Goal: Transaction & Acquisition: Purchase product/service

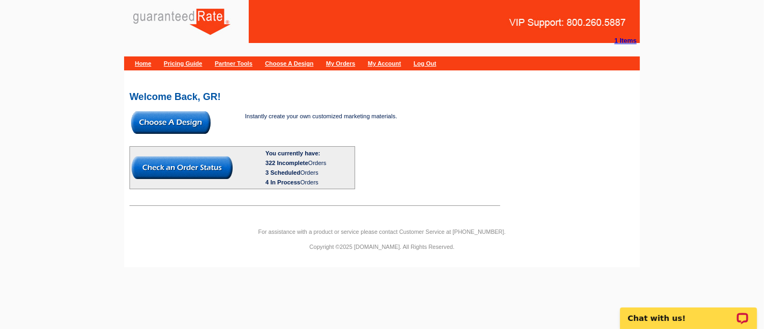
click at [194, 128] on img at bounding box center [170, 122] width 79 height 23
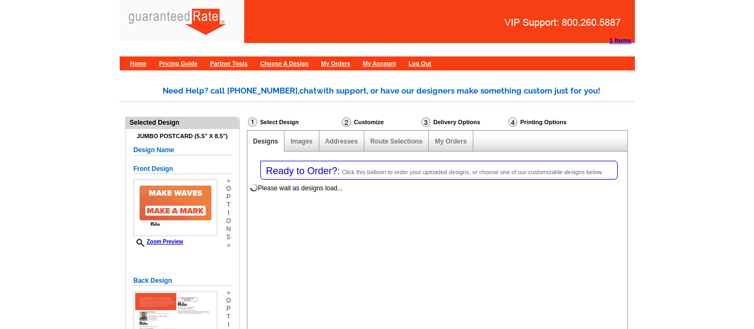
select select "1"
select select "2"
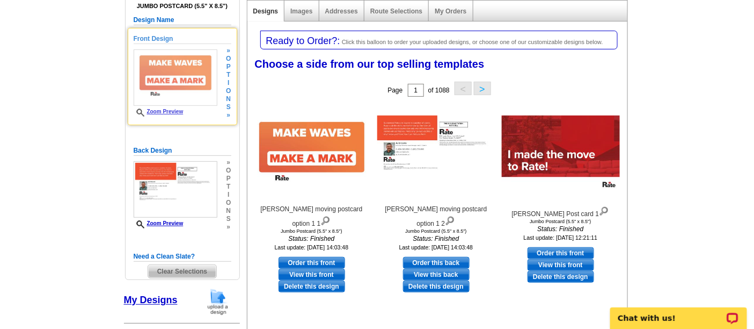
scroll to position [130, 0]
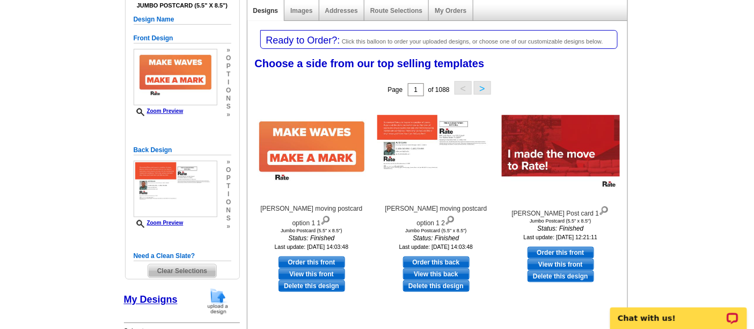
click at [216, 299] on img at bounding box center [218, 300] width 28 height 27
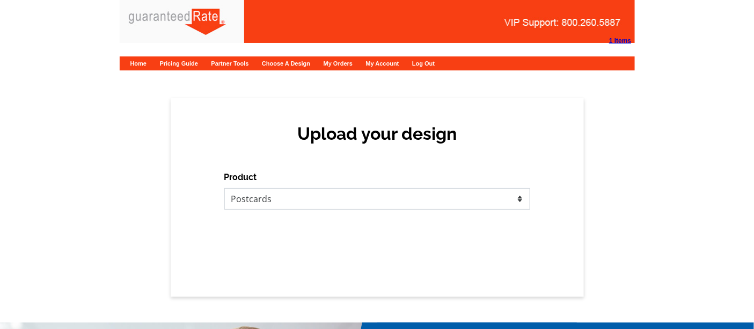
click at [294, 204] on select "Please select the type of file... Postcards Calendars Business Cards Letters an…" at bounding box center [377, 198] width 306 height 21
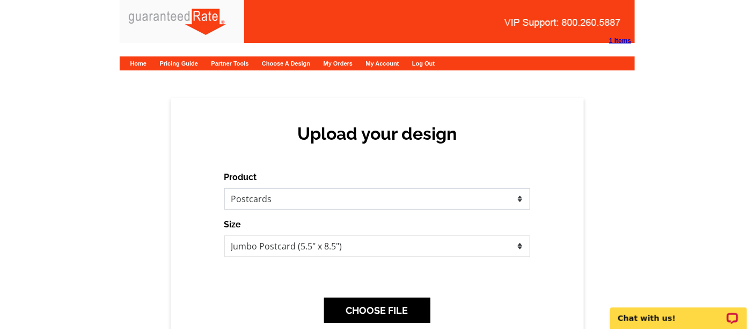
click at [224, 188] on select "Please select the type of file... Postcards Calendars Business Cards Letters an…" at bounding box center [377, 198] width 306 height 21
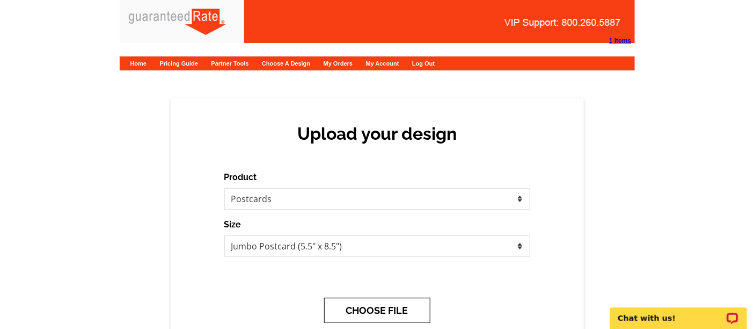
click at [380, 301] on button "CHOOSE FILE" at bounding box center [377, 309] width 106 height 25
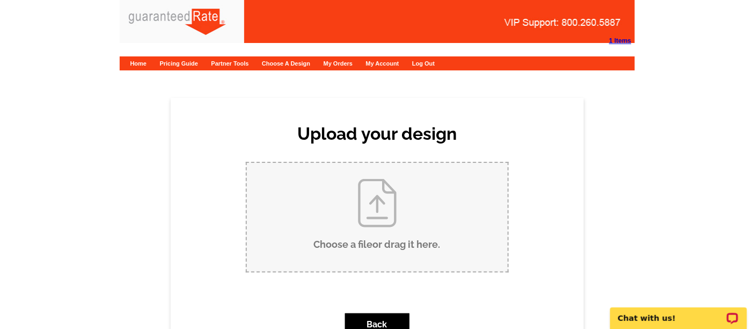
click at [382, 209] on input "Choose a file or drag it here ." at bounding box center [377, 217] width 261 height 108
type input "C:\fakepath\Just Sold- 15 Hemlock Ave., Culver Lake.pdf"
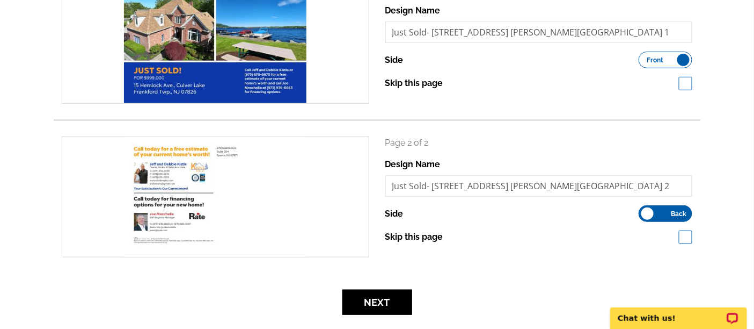
scroll to position [195, 0]
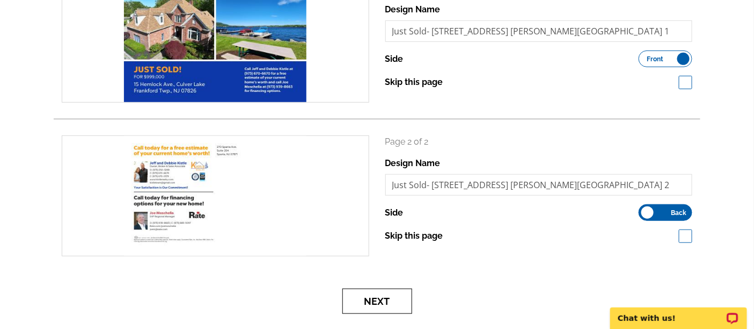
click at [352, 292] on button "Next" at bounding box center [378, 300] width 70 height 25
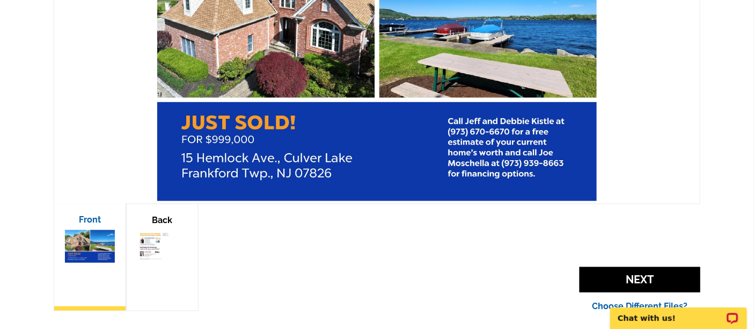
scroll to position [270, 0]
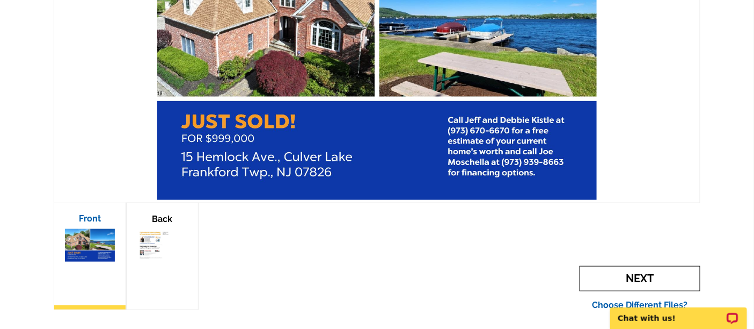
click at [635, 285] on span "Next" at bounding box center [640, 278] width 121 height 25
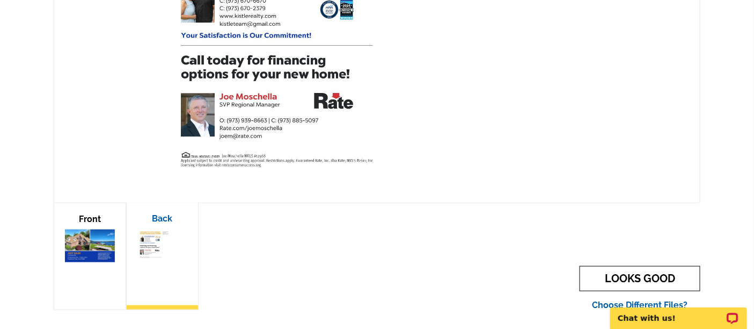
click at [631, 282] on link "LOOKS GOOD" at bounding box center [640, 278] width 121 height 25
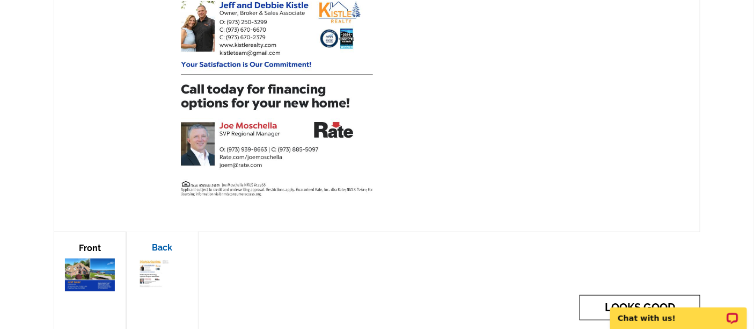
scroll to position [239, 0]
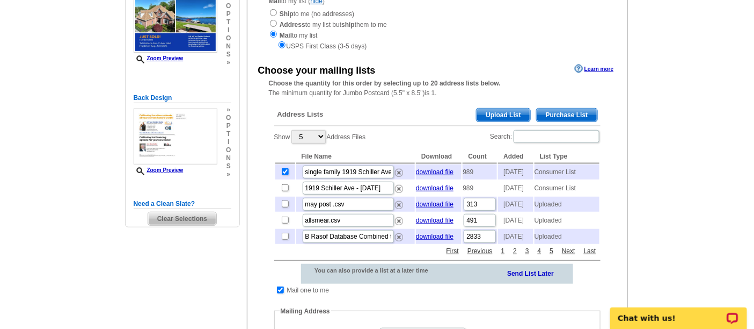
scroll to position [145, 0]
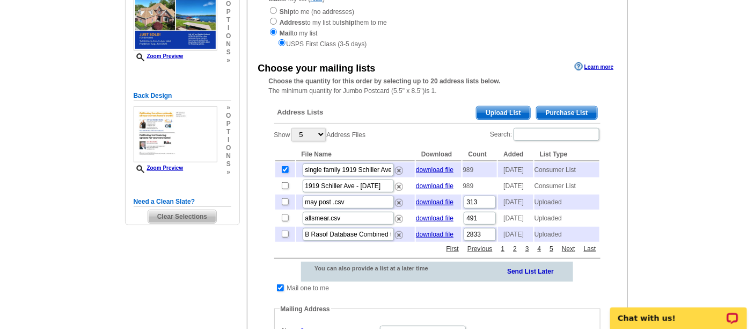
click at [563, 107] on span "Purchase List" at bounding box center [567, 112] width 61 height 13
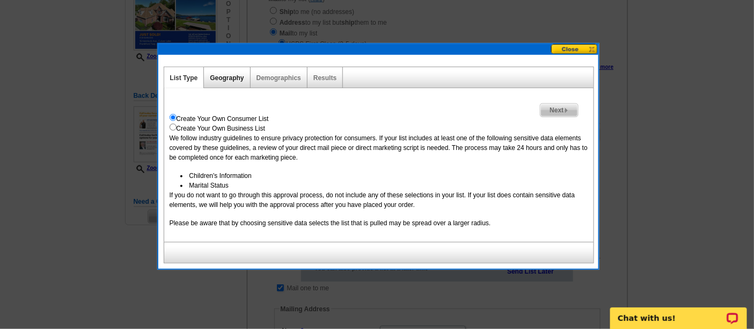
click at [220, 76] on link "Geography" at bounding box center [227, 78] width 34 height 8
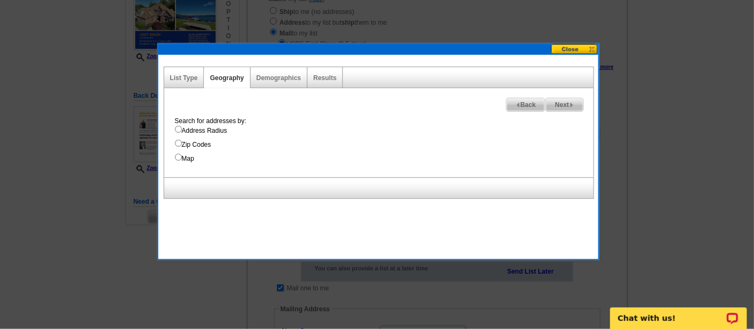
click at [179, 128] on input "Address Radius" at bounding box center [178, 129] width 7 height 7
radio input "true"
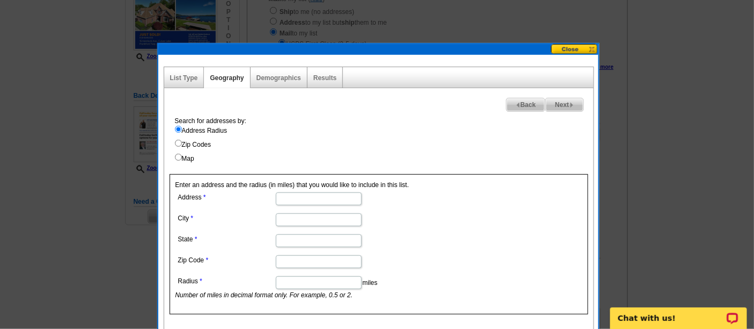
click at [312, 192] on input "Address" at bounding box center [319, 198] width 86 height 13
type input "15 Hemlock Ave, Culver Lake"
click at [314, 220] on input "City" at bounding box center [319, 219] width 86 height 13
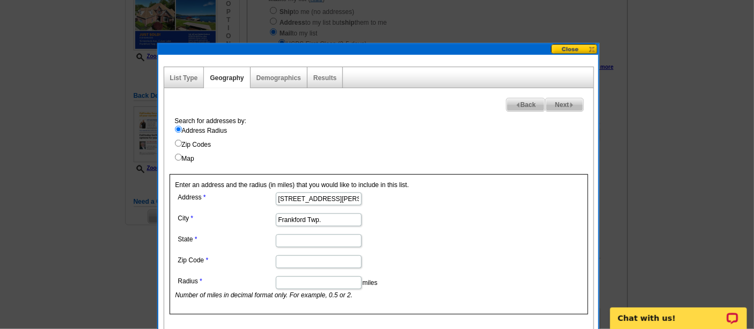
type input "Frankford Twp."
click at [313, 237] on input "State" at bounding box center [319, 240] width 86 height 13
type input "New Jersey"
click at [318, 256] on input "Zip Code" at bounding box center [319, 261] width 86 height 13
type input "07826"
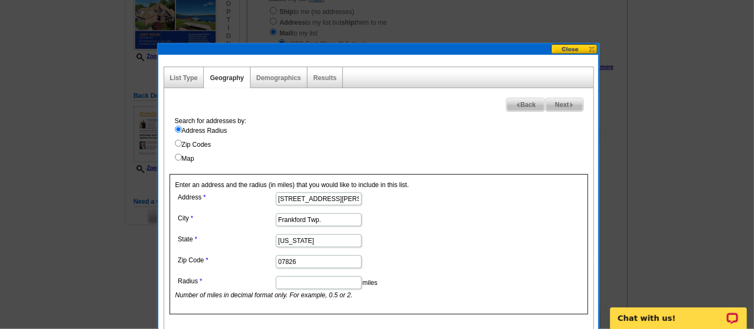
click at [289, 280] on input "Radius" at bounding box center [319, 282] width 86 height 13
type input ".3"
click at [475, 255] on form "Address 15 Hemlock Ave, Culver Lake City Frankford Twp. State New Jersey Zip Co…" at bounding box center [379, 245] width 407 height 110
click at [555, 98] on span "Next" at bounding box center [564, 104] width 37 height 13
select select
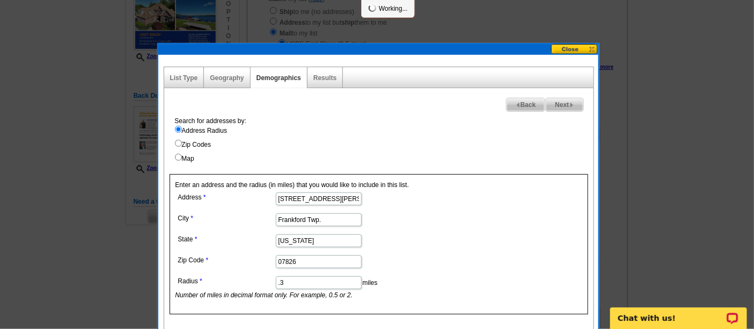
select select
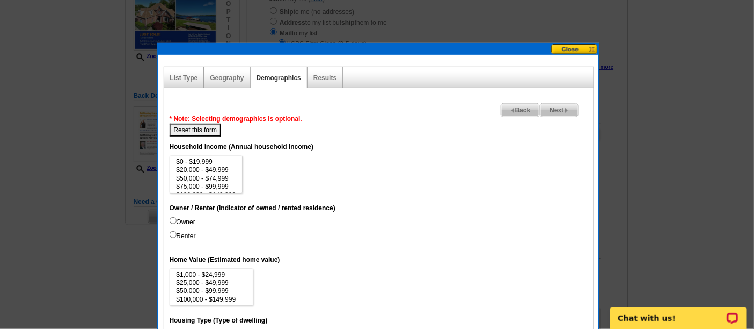
click at [553, 104] on span "Next" at bounding box center [559, 110] width 37 height 13
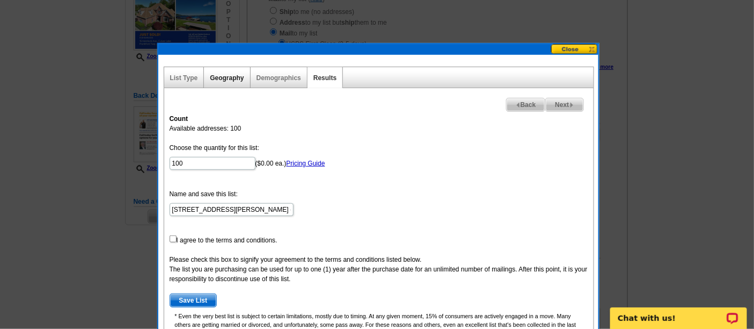
click at [219, 79] on link "Geography" at bounding box center [227, 78] width 34 height 8
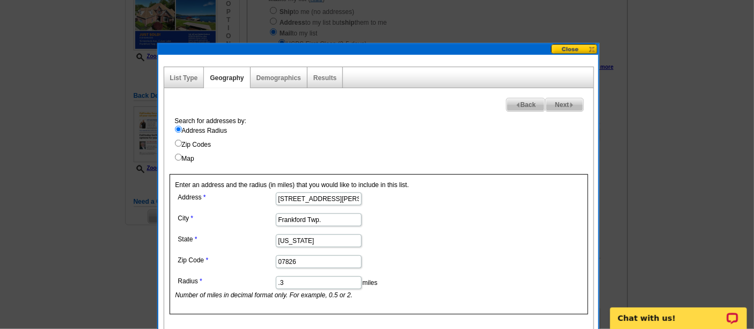
click at [296, 281] on input ".3" at bounding box center [319, 282] width 86 height 13
type input "."
type input "1"
click at [489, 273] on form "Address 15 Hemlock Ave, Culver Lake City Frankford Twp. State New Jersey Zip Co…" at bounding box center [379, 245] width 407 height 110
click at [554, 107] on span "Next" at bounding box center [564, 104] width 37 height 13
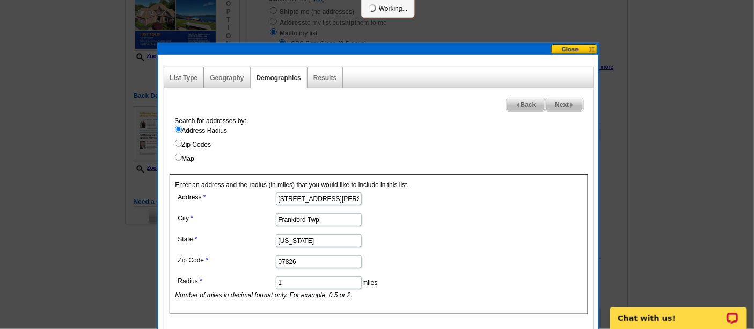
select select
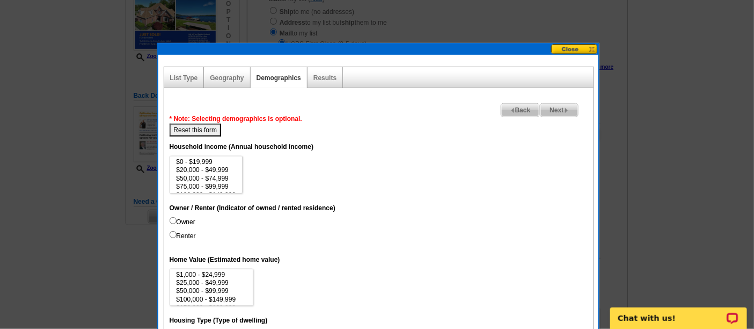
click at [554, 107] on span "Next" at bounding box center [559, 110] width 37 height 13
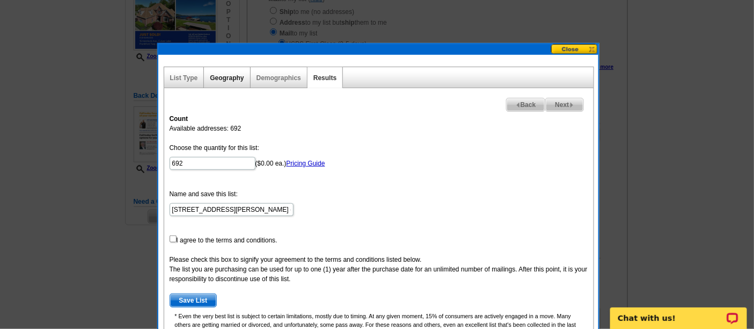
click at [232, 78] on link "Geography" at bounding box center [227, 78] width 34 height 8
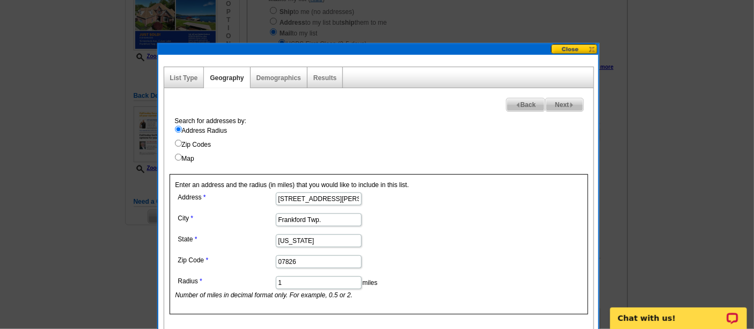
click at [314, 279] on input "1" at bounding box center [319, 282] width 86 height 13
type input ".8"
drag, startPoint x: 437, startPoint y: 235, endPoint x: 413, endPoint y: 147, distance: 91.2
click at [413, 147] on label "Zip Codes" at bounding box center [384, 145] width 419 height 10
click at [182, 147] on input "Zip Codes" at bounding box center [178, 143] width 7 height 7
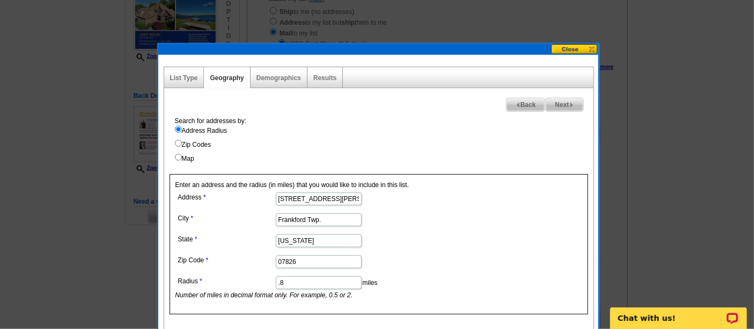
radio input "true"
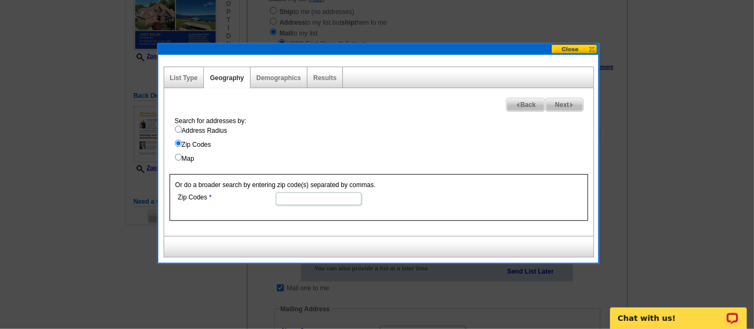
click at [176, 127] on input "Address Radius" at bounding box center [178, 129] width 7 height 7
radio input "true"
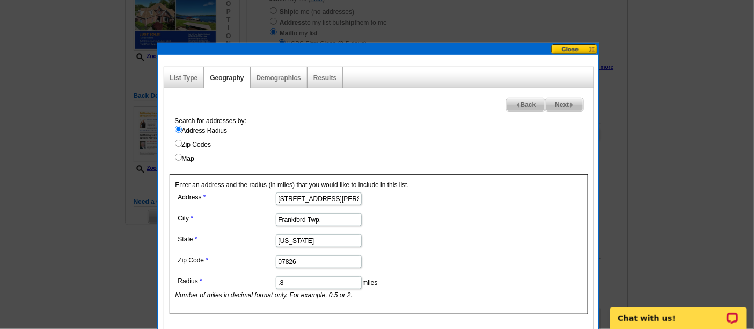
click at [557, 96] on div "Next Back Search for addresses by: Address Radius Zip Codes Map Enter an addres…" at bounding box center [379, 208] width 431 height 241
click at [559, 101] on span "Next" at bounding box center [564, 104] width 37 height 13
select select
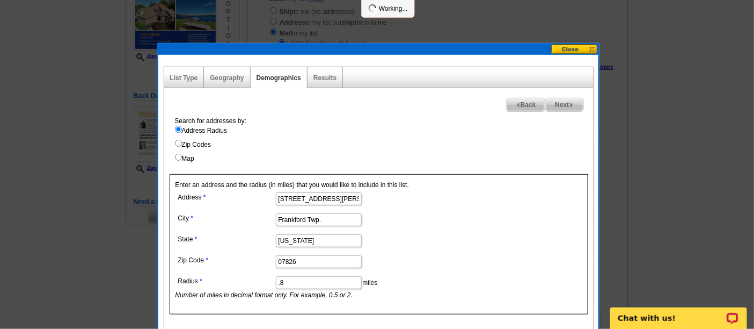
select select
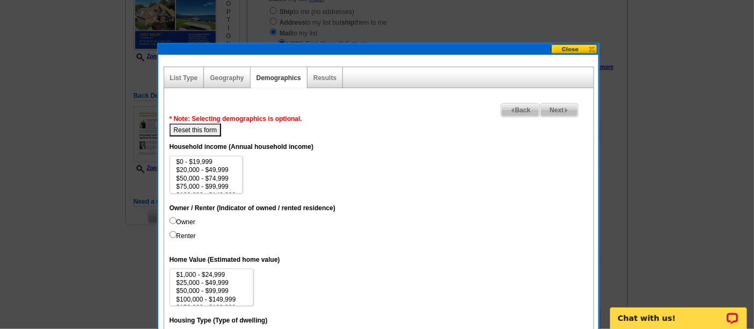
click at [556, 105] on span "Next" at bounding box center [559, 110] width 37 height 13
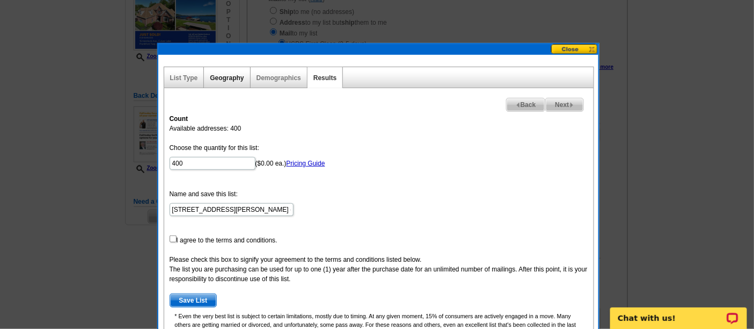
click at [227, 78] on link "Geography" at bounding box center [227, 78] width 34 height 8
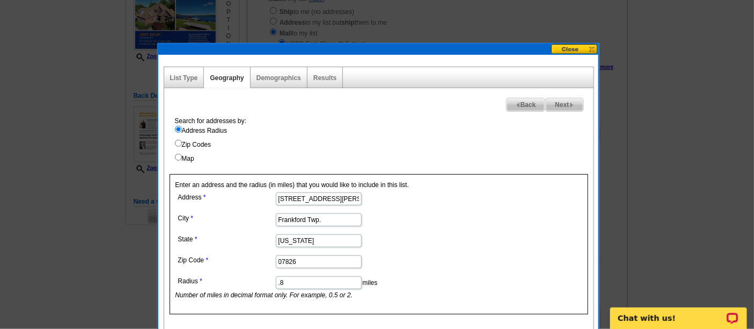
click at [334, 279] on input ".8" at bounding box center [319, 282] width 86 height 13
type input ".9"
click at [518, 228] on form "Address 15 Hemlock Ave, Culver Lake City Frankford Twp. State New Jersey Zip Co…" at bounding box center [379, 245] width 407 height 110
click at [572, 101] on span "Next" at bounding box center [564, 104] width 37 height 13
select select
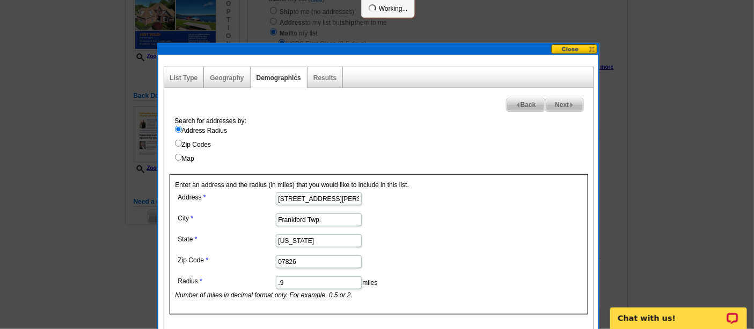
select select
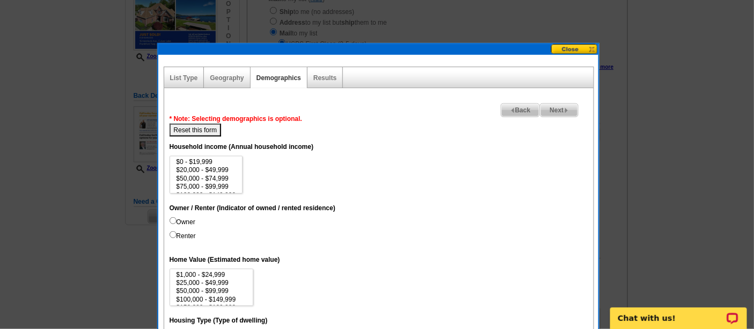
click at [551, 108] on span "Next" at bounding box center [559, 110] width 37 height 13
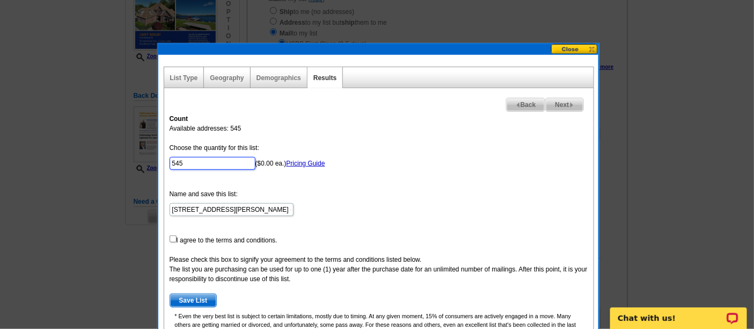
click at [204, 158] on input "545" at bounding box center [213, 163] width 86 height 13
type input "5"
type input "500"
click at [346, 200] on form "Choose the quantity for this list: 500 ($0.00 ea.) Pricing Guide Name and save …" at bounding box center [379, 225] width 419 height 164
click at [171, 237] on input "checkbox" at bounding box center [173, 238] width 7 height 7
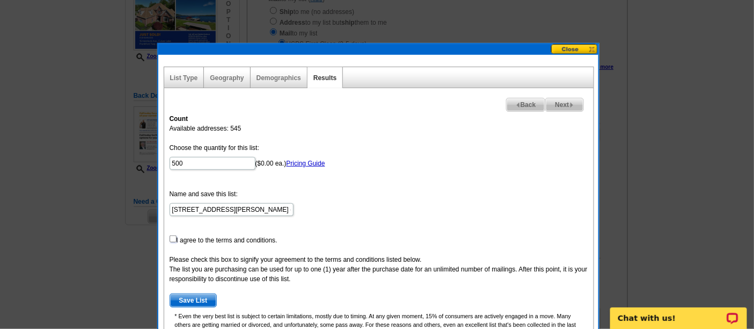
checkbox input "true"
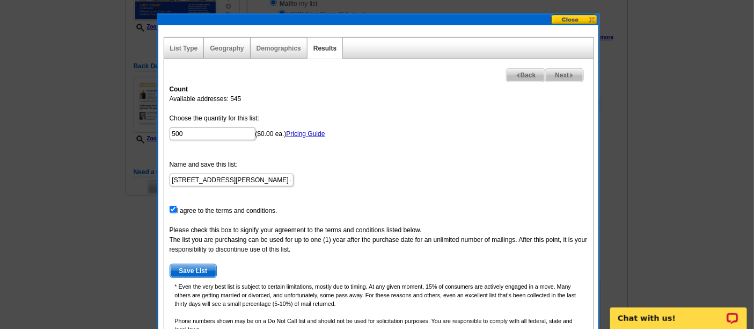
scroll to position [178, 0]
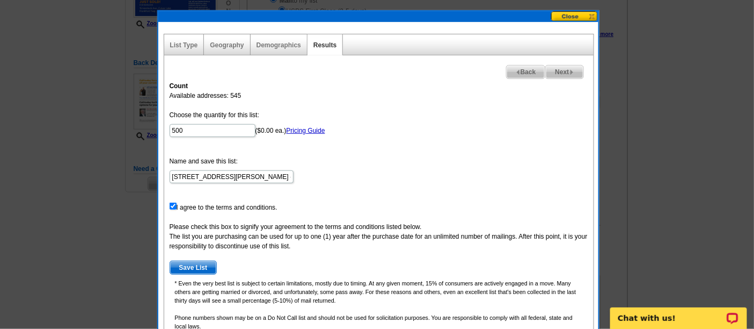
click at [195, 268] on span "Save List" at bounding box center [193, 267] width 47 height 13
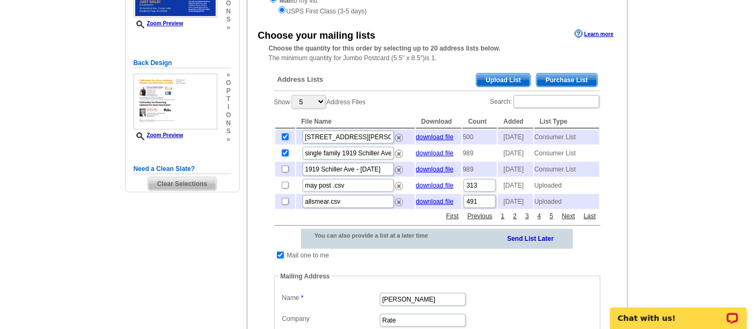
click at [284, 156] on input "checkbox" at bounding box center [285, 152] width 7 height 7
checkbox input "false"
click at [280, 258] on input "checkbox" at bounding box center [280, 254] width 7 height 7
checkbox input "false"
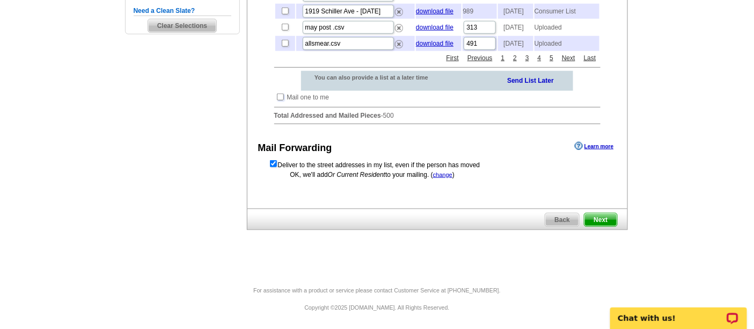
scroll to position [339, 0]
click at [602, 226] on span "Next" at bounding box center [601, 219] width 32 height 13
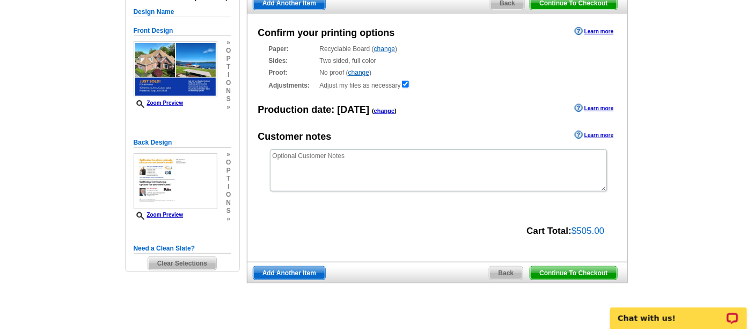
scroll to position [99, 0]
click at [577, 269] on span "Continue To Checkout" at bounding box center [574, 272] width 86 height 13
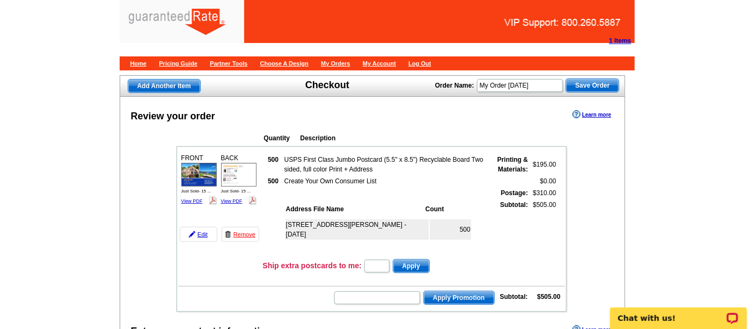
scroll to position [49, 0]
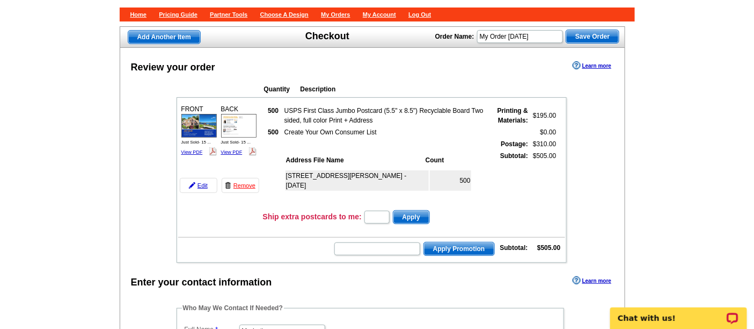
click at [271, 182] on td at bounding box center [273, 178] width 19 height 56
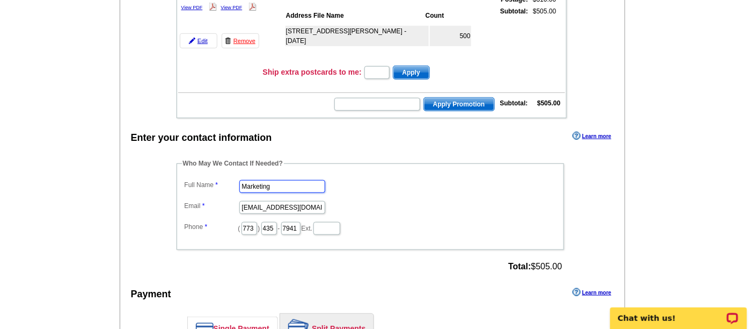
click at [257, 183] on input "Marketing" at bounding box center [282, 186] width 86 height 13
type input "[PERSON_NAME]"
click at [280, 201] on input "marketing@guaranteedrate.com" at bounding box center [282, 207] width 86 height 13
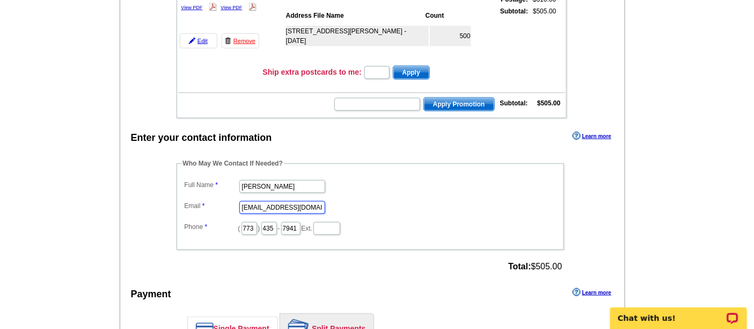
click at [280, 201] on input "marketing@guaranteedrate.com" at bounding box center [282, 207] width 86 height 13
type input "[EMAIL_ADDRESS][PERSON_NAME][DOMAIN_NAME]"
click at [257, 224] on input "773" at bounding box center [250, 228] width 16 height 13
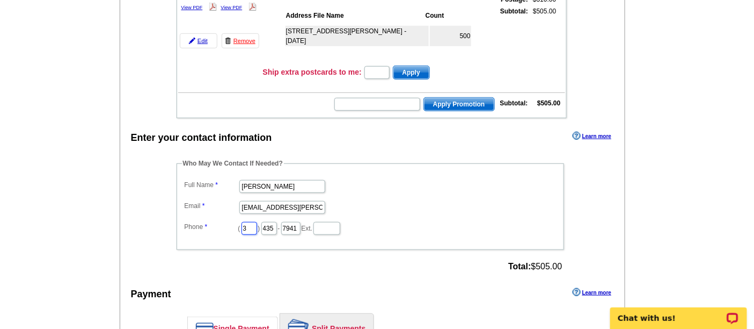
type input "312"
click at [277, 226] on input "435" at bounding box center [270, 228] width 16 height 13
type input "252"
click at [301, 222] on input "7941" at bounding box center [290, 228] width 19 height 13
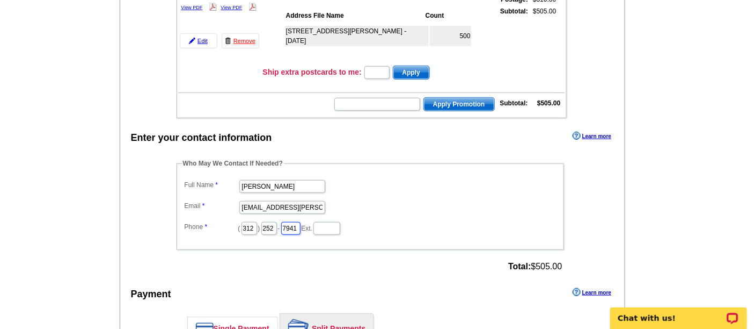
click at [301, 222] on input "7941" at bounding box center [290, 228] width 19 height 13
type input "2423"
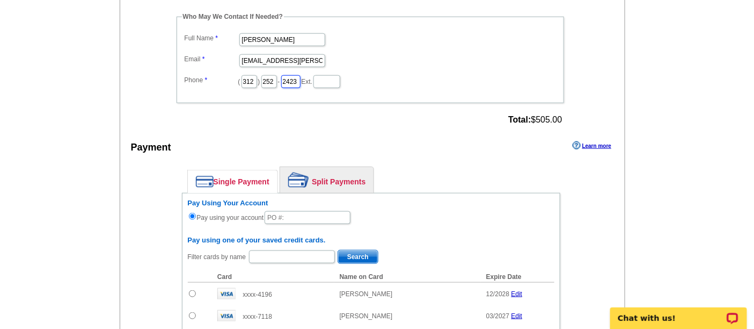
scroll to position [342, 0]
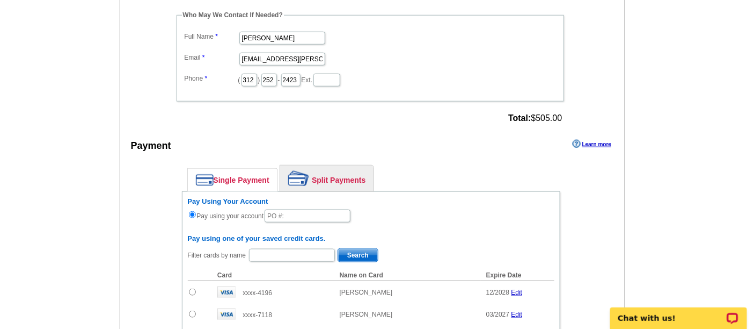
drag, startPoint x: 328, startPoint y: 176, endPoint x: 293, endPoint y: 222, distance: 58.3
click at [328, 176] on link "Split Payments" at bounding box center [326, 178] width 93 height 26
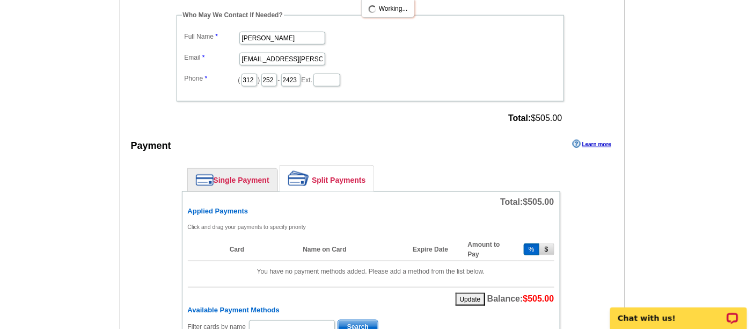
scroll to position [430, 0]
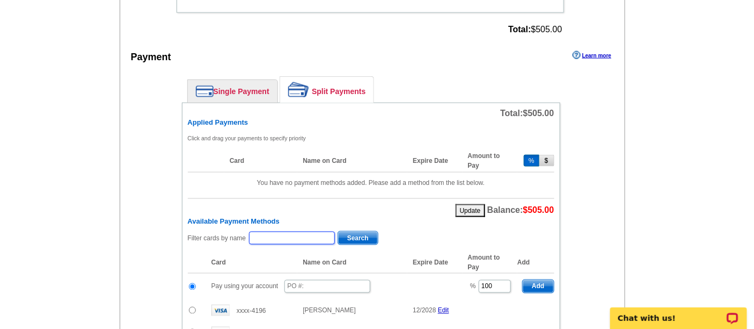
click at [268, 232] on input "text" at bounding box center [292, 237] width 86 height 13
type input "kistle"
click at [357, 231] on span "Search" at bounding box center [358, 237] width 40 height 13
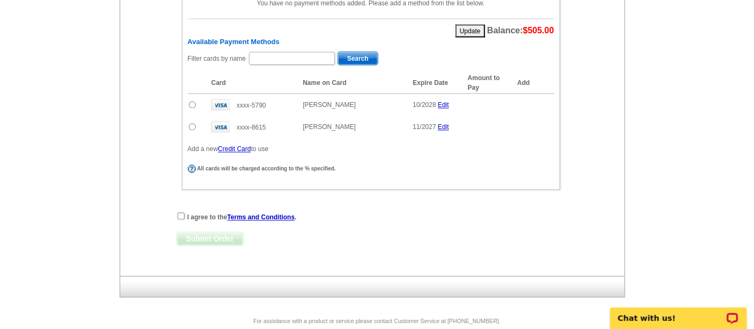
scroll to position [609, 0]
click at [192, 95] on td at bounding box center [197, 106] width 18 height 23
click at [193, 102] on input "radio" at bounding box center [192, 105] width 7 height 7
radio input "true"
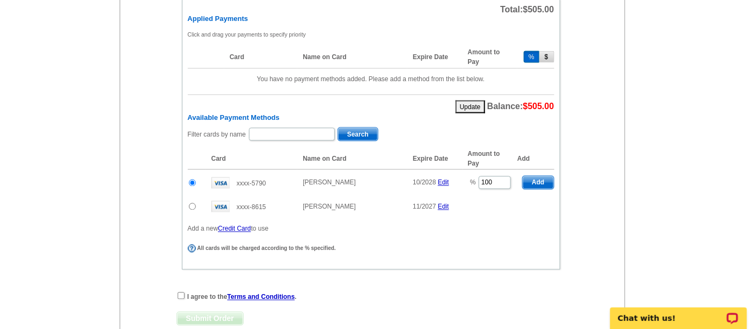
scroll to position [523, 0]
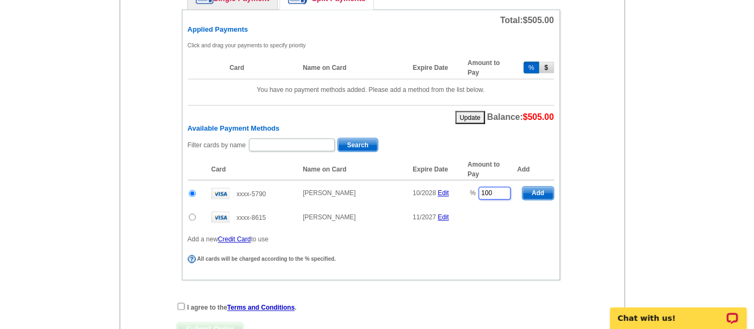
click at [501, 187] on input "100" at bounding box center [495, 193] width 32 height 13
type input "1"
click at [530, 187] on span "Add" at bounding box center [538, 193] width 31 height 13
type input "100"
radio input "false"
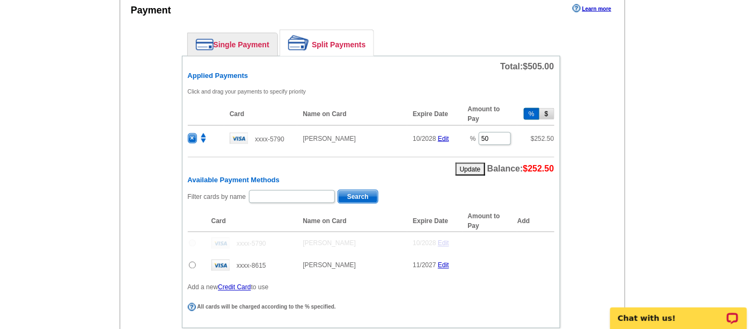
scroll to position [462, 0]
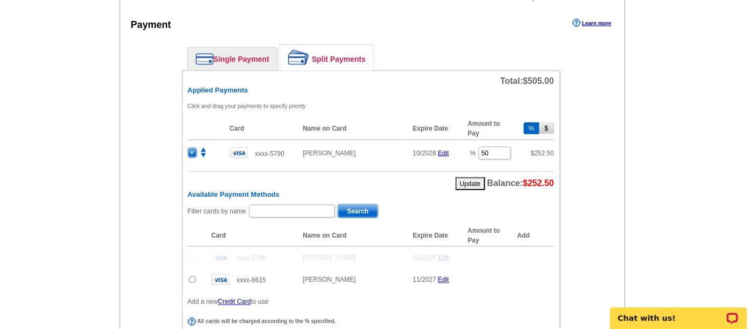
click at [546, 125] on button "$" at bounding box center [547, 128] width 15 height 12
click at [534, 124] on button "%" at bounding box center [532, 128] width 16 height 12
type input "50"
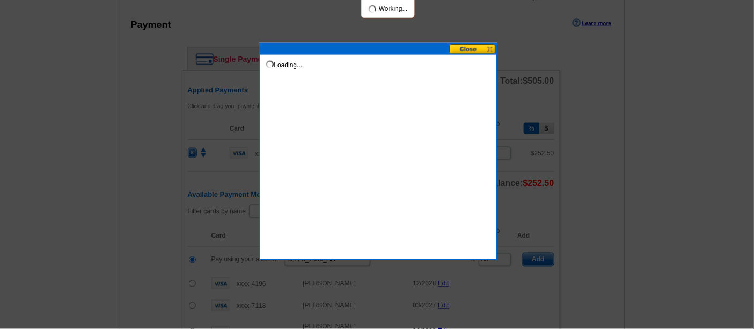
type input "82225_1039_AA"
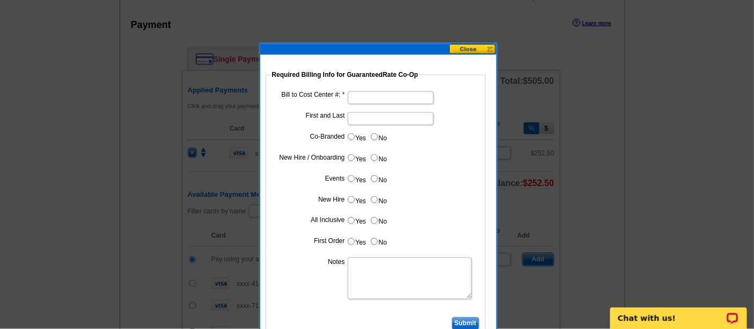
click at [393, 100] on input "Bill to Cost Center #:" at bounding box center [391, 97] width 86 height 13
type input "1766"
click at [372, 112] on input "First and Last" at bounding box center [391, 118] width 86 height 13
type input "Joe Moschella"
click at [372, 134] on input "No" at bounding box center [374, 136] width 7 height 7
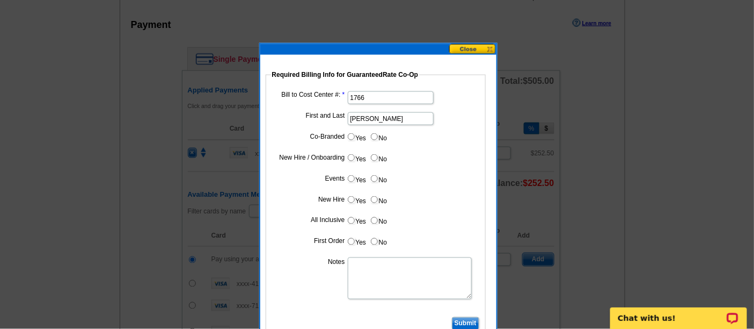
radio input "true"
click at [350, 136] on input "Yes" at bounding box center [351, 136] width 7 height 7
radio input "true"
click at [359, 156] on input "Cost paid by cobrand" at bounding box center [391, 160] width 86 height 13
type input "50"
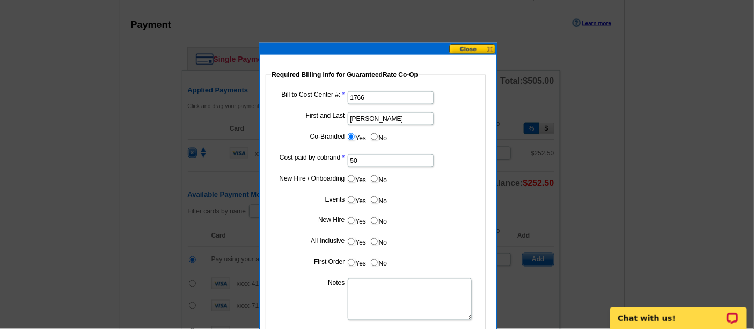
click at [441, 169] on dl "Bill to Cost Center #: 1766 First and Last Joe Moschella Co-Branded Yes No Cost…" at bounding box center [375, 212] width 209 height 246
click at [374, 179] on input "No" at bounding box center [374, 178] width 7 height 7
radio input "true"
click at [373, 199] on input "No" at bounding box center [374, 199] width 7 height 7
radio input "true"
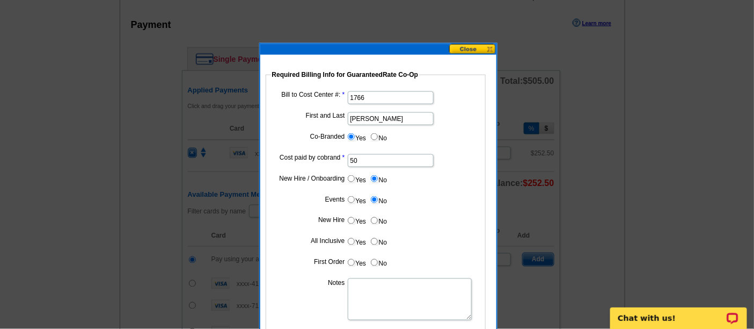
click at [374, 217] on input "No" at bounding box center [374, 220] width 7 height 7
radio input "true"
click at [374, 238] on input "No" at bounding box center [374, 241] width 7 height 7
radio input "true"
click at [373, 262] on input "No" at bounding box center [374, 262] width 7 height 7
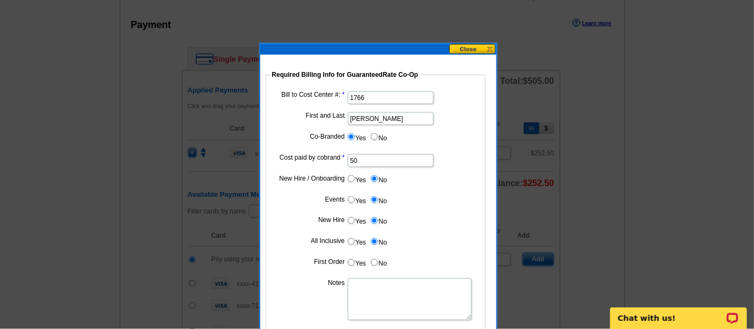
radio input "true"
click at [354, 287] on textarea "Notes" at bounding box center [410, 299] width 124 height 42
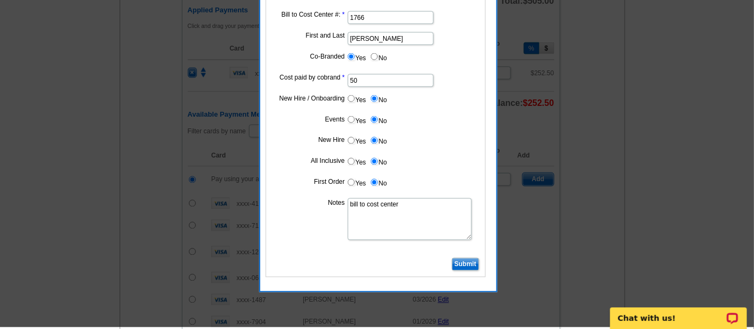
scroll to position [543, 0]
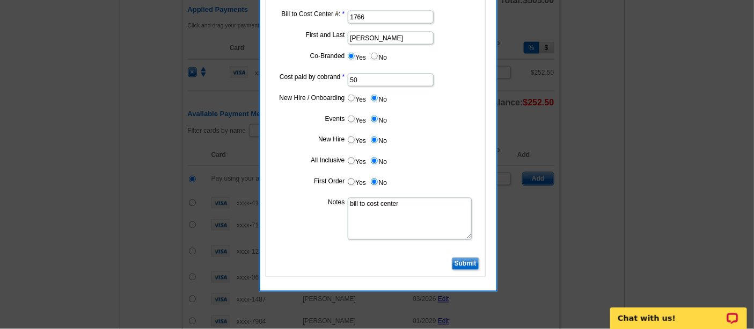
type textarea "bill to cost center"
click at [466, 264] on input "Submit" at bounding box center [465, 263] width 27 height 13
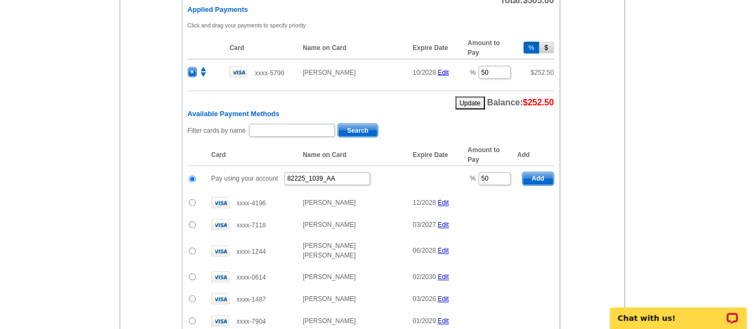
click at [541, 172] on span "Add" at bounding box center [538, 178] width 31 height 13
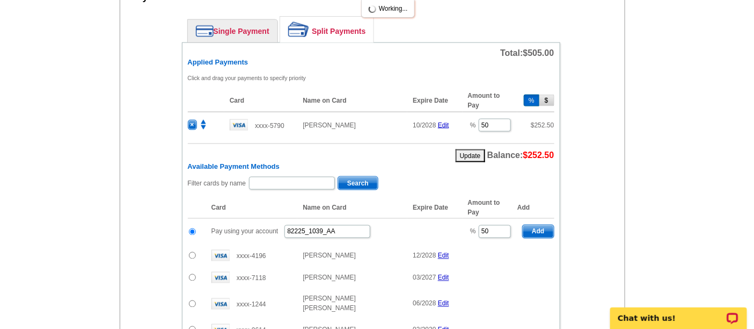
radio input "false"
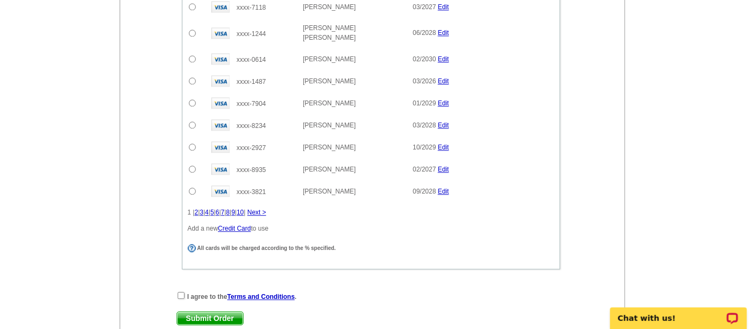
scroll to position [786, 0]
click at [178, 293] on input "checkbox" at bounding box center [181, 296] width 7 height 7
checkbox input "true"
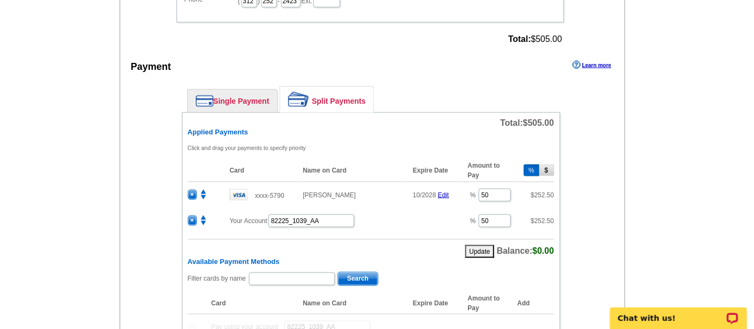
scroll to position [420, 0]
click at [330, 216] on input "82225_1039_AA" at bounding box center [311, 221] width 86 height 13
click at [192, 216] on span "×" at bounding box center [192, 220] width 8 height 9
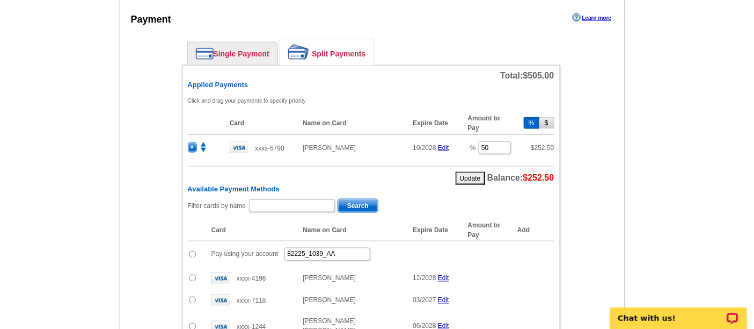
scroll to position [468, 0]
click at [343, 249] on input "82225_1039_AA" at bounding box center [328, 253] width 86 height 13
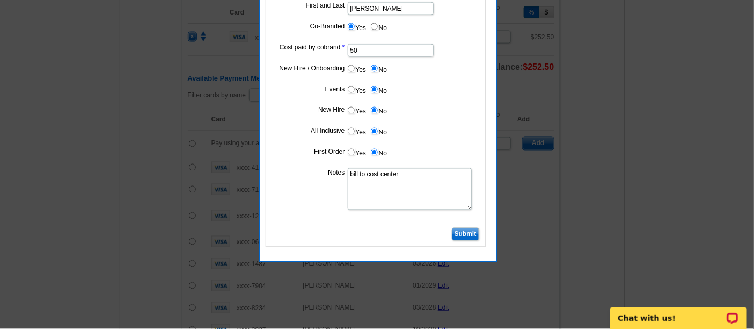
scroll to position [578, 0]
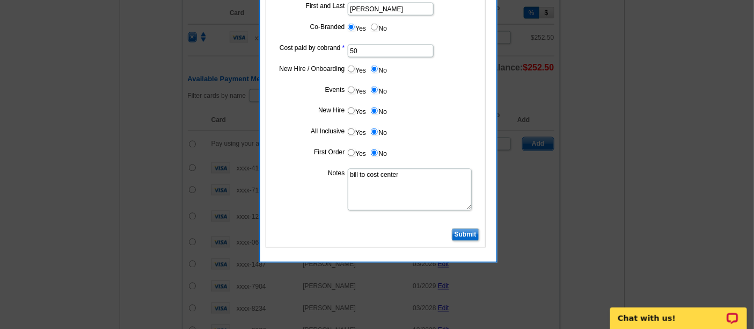
type input "82225_1041_AA"
click at [456, 228] on input "Submit" at bounding box center [465, 234] width 27 height 13
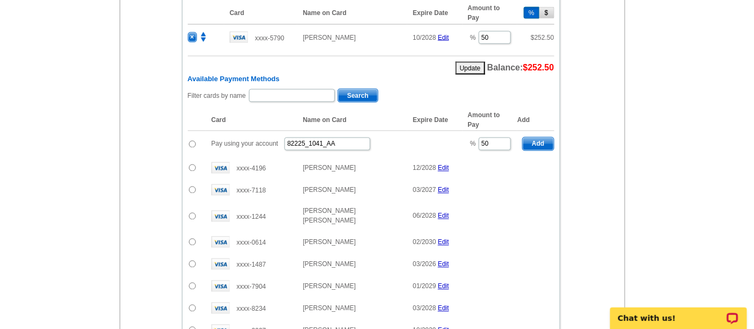
click at [540, 131] on td "Add" at bounding box center [536, 144] width 37 height 26
click at [540, 140] on span "Add" at bounding box center [538, 143] width 31 height 13
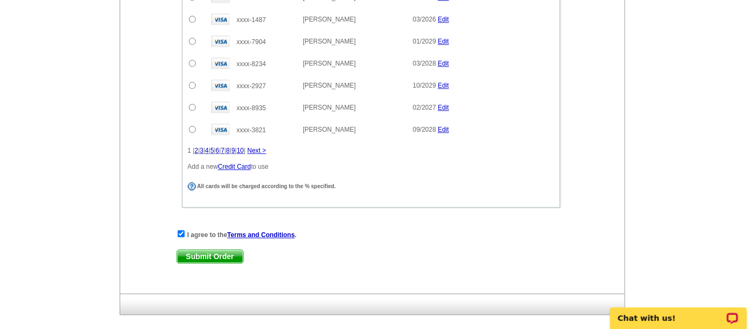
scroll to position [847, 0]
click at [236, 251] on span "Submit Order" at bounding box center [210, 257] width 66 height 13
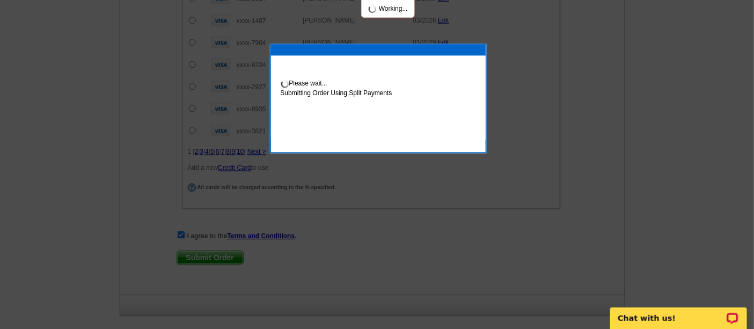
scroll to position [902, 0]
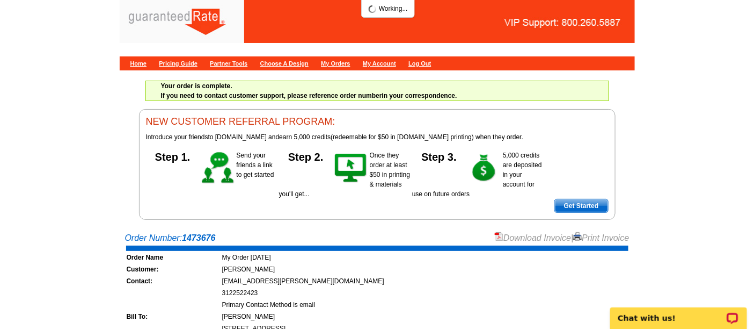
click at [524, 237] on link "Download Invoice" at bounding box center [533, 237] width 76 height 9
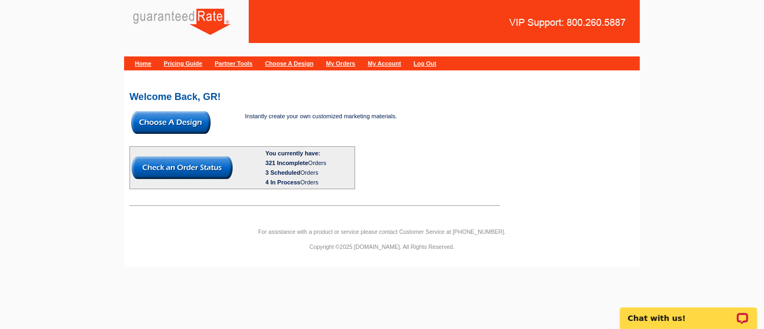
click at [199, 123] on img at bounding box center [170, 122] width 79 height 23
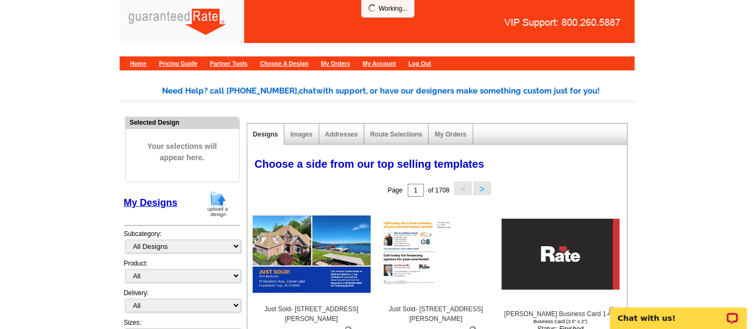
click at [225, 204] on img at bounding box center [218, 203] width 28 height 27
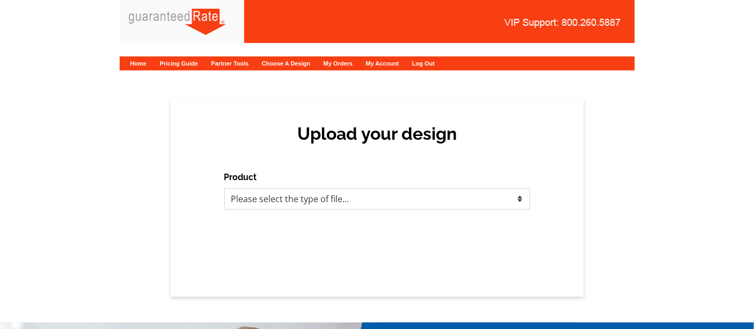
click at [271, 193] on select "Please select the type of file... Postcards Calendars Business Cards Letters an…" at bounding box center [377, 198] width 306 height 21
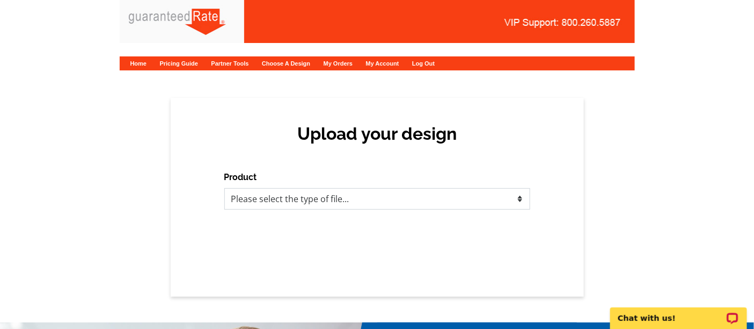
select select "1"
click at [224, 188] on select "Please select the type of file... Postcards Calendars Business Cards Letters an…" at bounding box center [377, 198] width 306 height 21
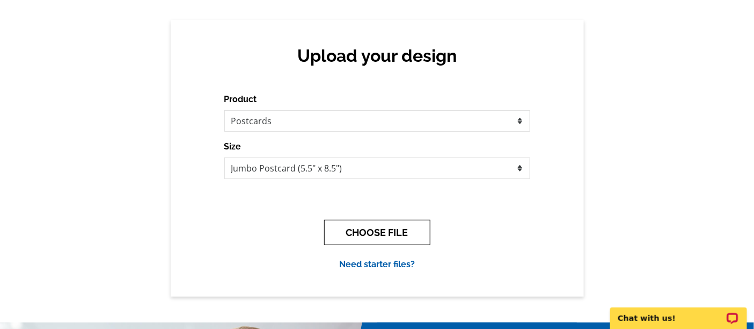
click at [335, 236] on button "CHOOSE FILE" at bounding box center [377, 232] width 106 height 25
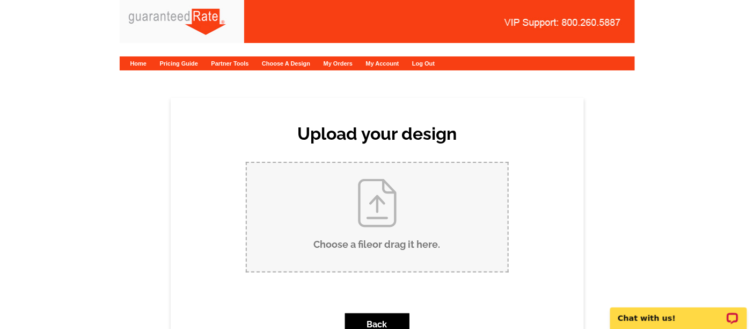
click at [333, 217] on input "Choose a file or drag it here ." at bounding box center [377, 217] width 261 height 108
type input "C:\fakepath\Just Sold- 46 E Shore, Culver Lake.pdf"
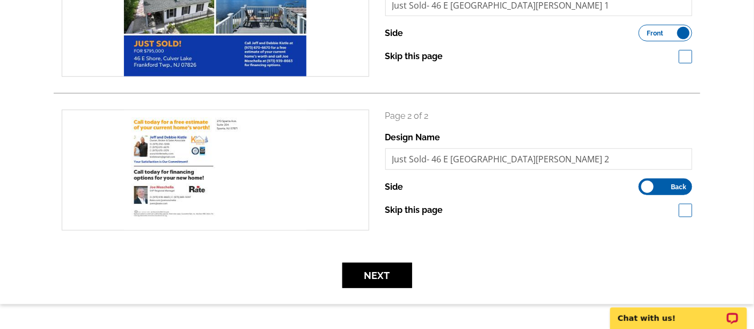
scroll to position [222, 0]
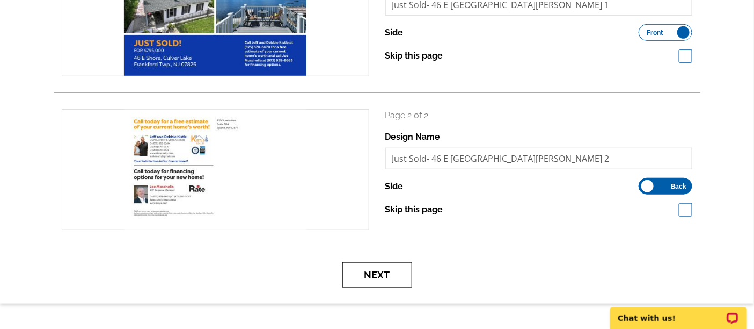
click at [393, 270] on button "Next" at bounding box center [378, 274] width 70 height 25
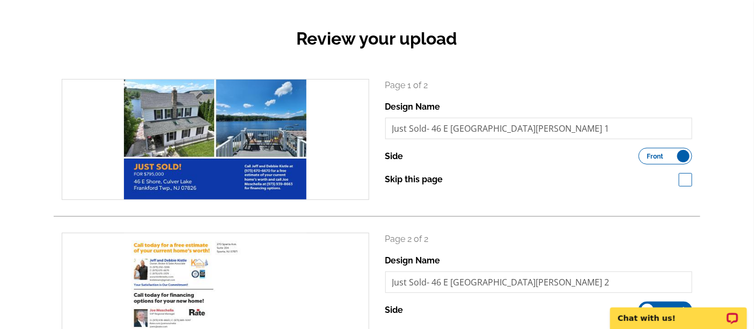
scroll to position [95, 0]
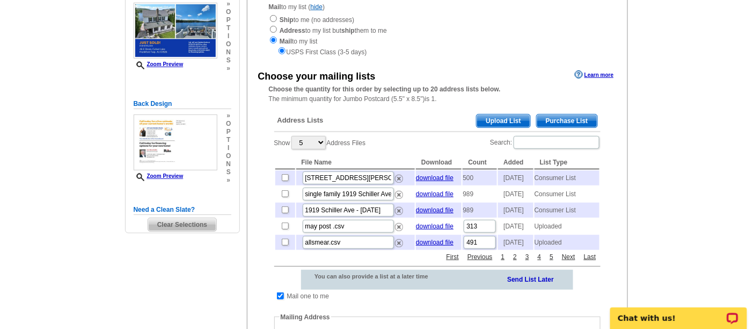
click at [560, 122] on span "Purchase List" at bounding box center [567, 120] width 61 height 13
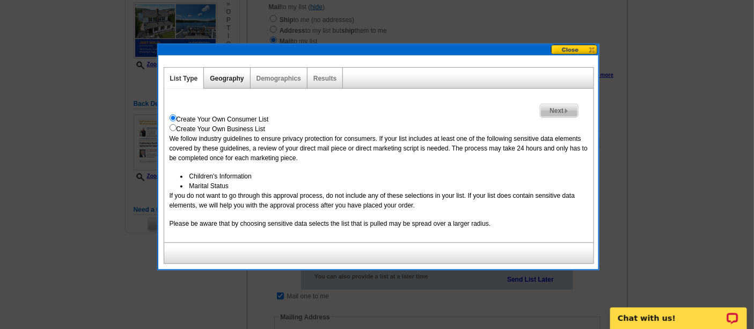
click at [223, 79] on link "Geography" at bounding box center [227, 79] width 34 height 8
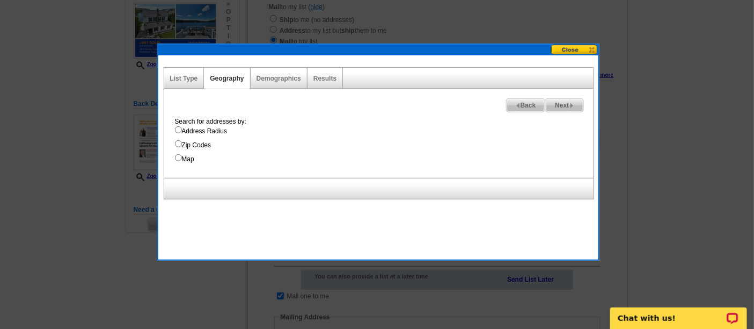
click at [177, 130] on input "Address Radius" at bounding box center [178, 129] width 7 height 7
radio input "true"
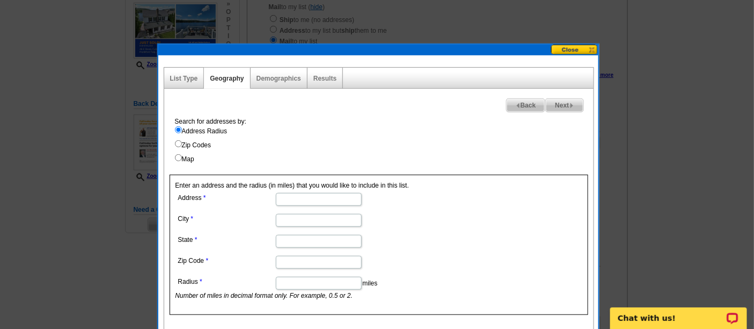
click at [313, 196] on input "Address" at bounding box center [319, 199] width 86 height 13
type input "46 E Shore, Culver Lake"
click at [307, 221] on input "City" at bounding box center [319, 220] width 86 height 13
type input "Frankford Twp."
click at [309, 243] on input "State" at bounding box center [319, 241] width 86 height 13
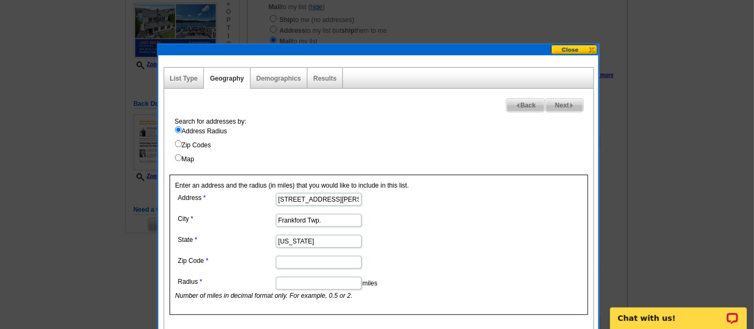
type input "[US_STATE]"
click at [313, 260] on input "Zip Code" at bounding box center [319, 262] width 86 height 13
type input "9"
type input "07826"
click at [291, 285] on input "Radius" at bounding box center [319, 283] width 86 height 13
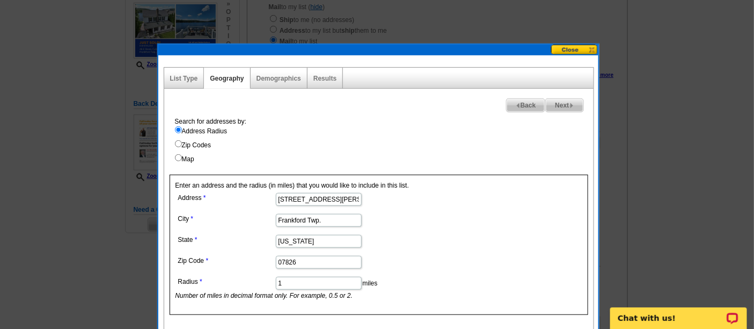
type input "1"
click at [541, 227] on form "Address 46 E Shore, Culver Lake City Frankford Twp. State New Jersey Zip Code 0…" at bounding box center [379, 245] width 407 height 110
click at [558, 103] on span "Next" at bounding box center [564, 105] width 37 height 13
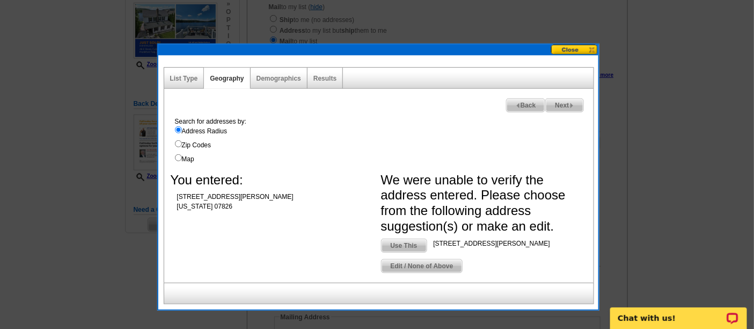
click at [419, 243] on span "Use This" at bounding box center [404, 245] width 45 height 13
type input "46 E Shore Culver Rd"
type input "Branchville"
type input "NJ"
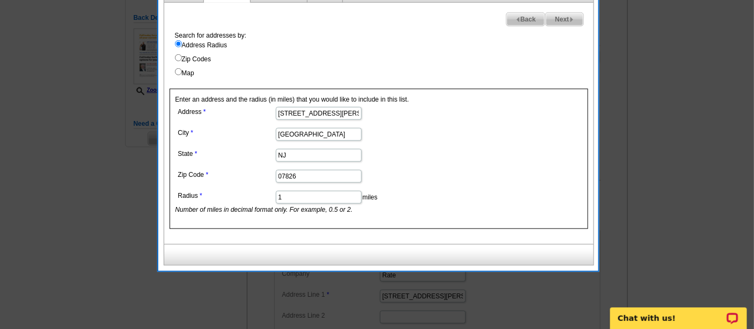
scroll to position [153, 0]
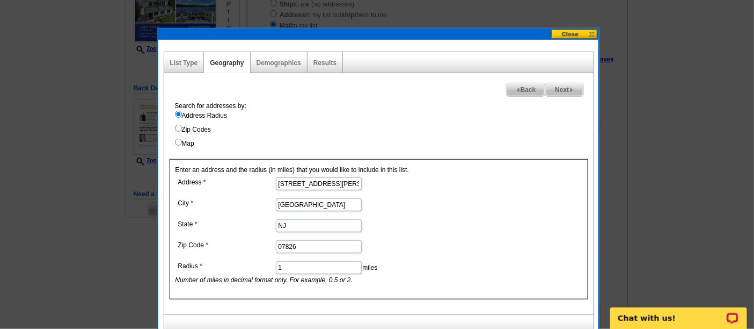
click at [563, 87] on span "Next" at bounding box center [564, 89] width 37 height 13
select select
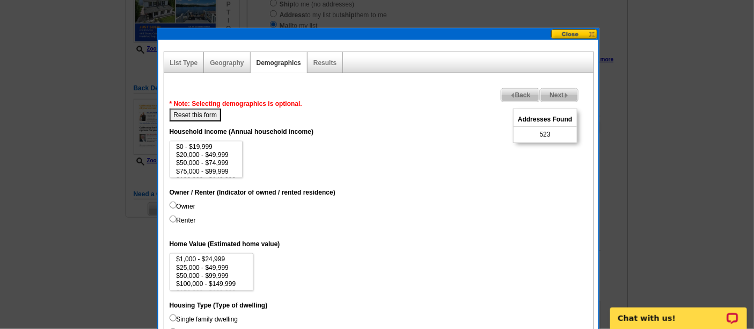
click at [317, 57] on div "Results" at bounding box center [325, 62] width 35 height 21
click at [325, 61] on link "Results" at bounding box center [325, 63] width 23 height 8
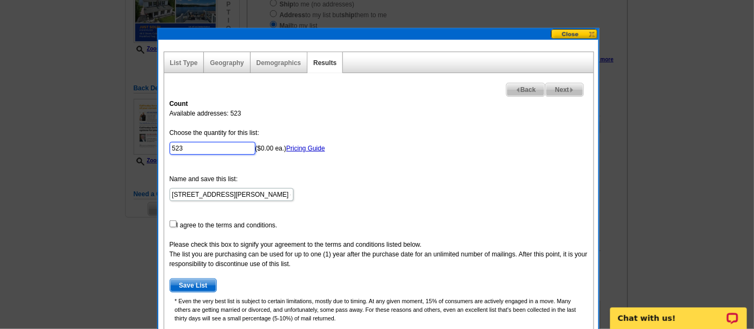
click at [208, 145] on input "523" at bounding box center [213, 148] width 86 height 13
type input "5"
type input "500"
click at [171, 222] on input "checkbox" at bounding box center [173, 223] width 7 height 7
checkbox input "true"
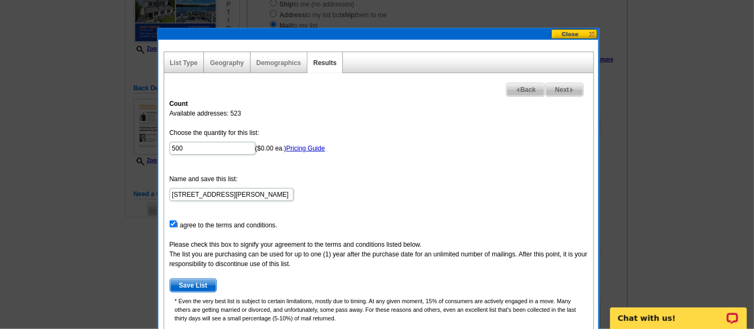
click at [188, 282] on span "Save List" at bounding box center [193, 285] width 47 height 13
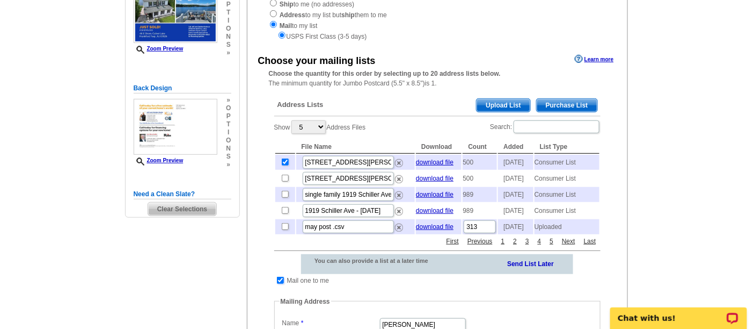
click at [278, 284] on input "checkbox" at bounding box center [280, 280] width 7 height 7
checkbox input "false"
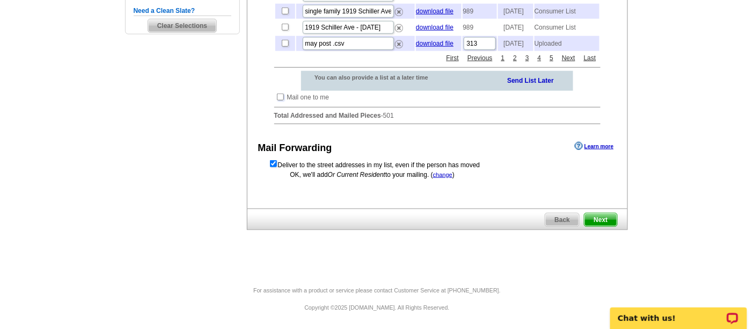
scroll to position [353, 0]
click at [600, 216] on span "Next" at bounding box center [601, 219] width 32 height 13
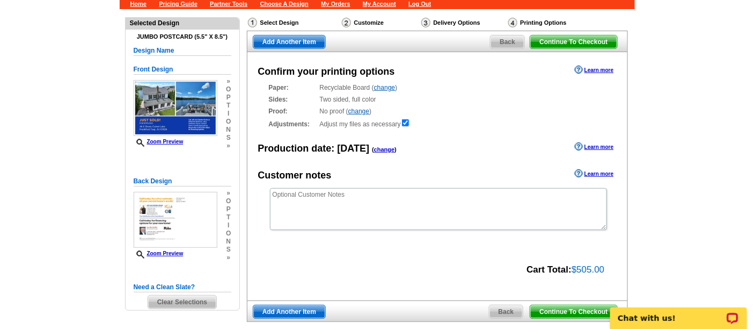
scroll to position [105, 0]
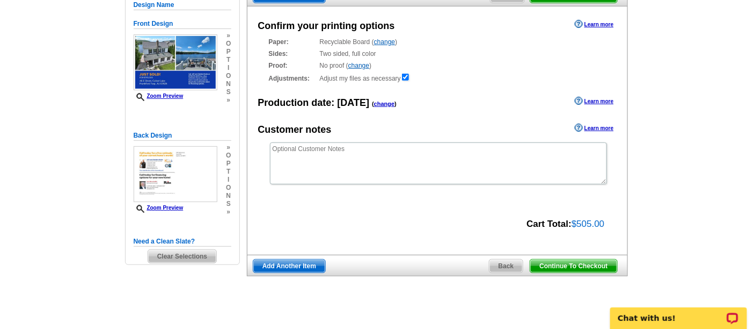
click at [569, 264] on span "Continue To Checkout" at bounding box center [574, 265] width 86 height 13
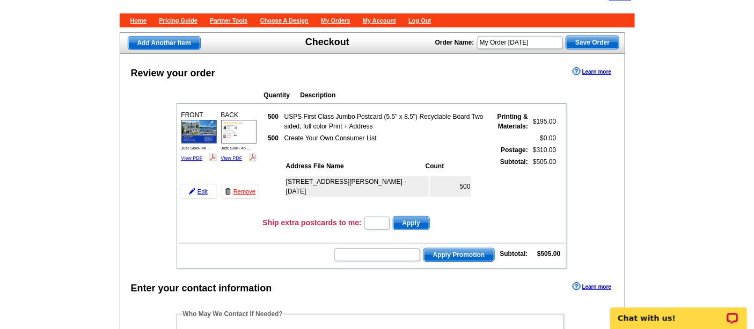
scroll to position [142, 0]
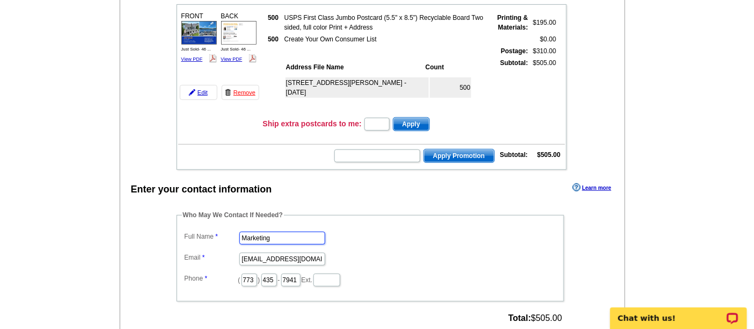
click at [292, 238] on input "Marketing" at bounding box center [282, 237] width 86 height 13
type input "[PERSON_NAME]"
click at [289, 259] on input "marketing@guaranteedrate.com" at bounding box center [282, 258] width 86 height 13
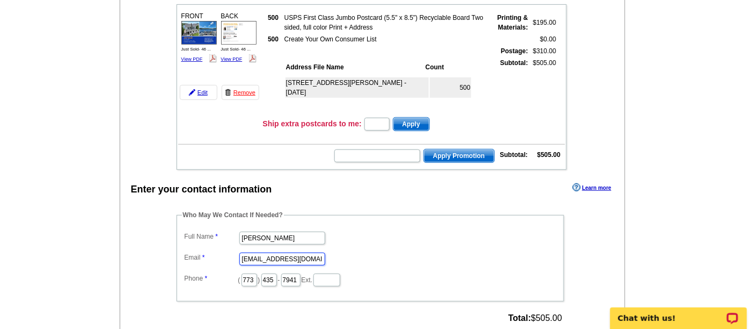
click at [289, 259] on input "marketing@guaranteedrate.com" at bounding box center [282, 258] width 86 height 13
type input "[EMAIL_ADDRESS][PERSON_NAME][DOMAIN_NAME]"
click at [257, 276] on input "773" at bounding box center [250, 279] width 16 height 13
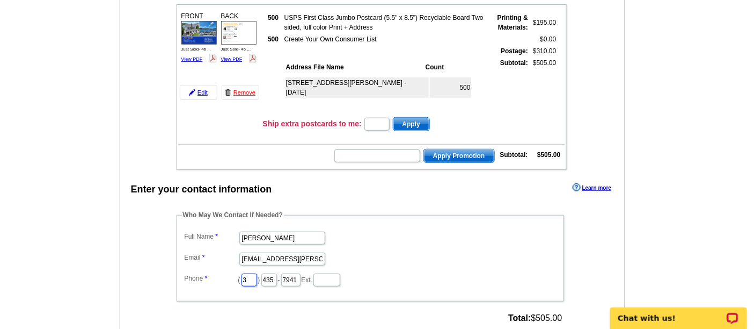
type input "312"
click at [277, 278] on input "435" at bounding box center [270, 279] width 16 height 13
type input "252"
click at [301, 275] on input "7941" at bounding box center [290, 279] width 19 height 13
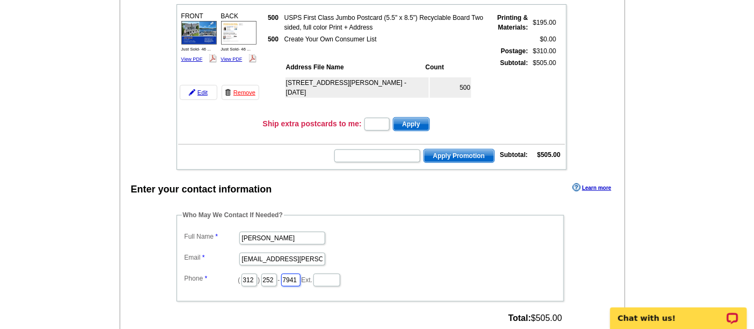
click at [301, 275] on input "7941" at bounding box center [290, 279] width 19 height 13
type input "2423"
click at [440, 238] on dd "[PERSON_NAME]" at bounding box center [370, 237] width 377 height 17
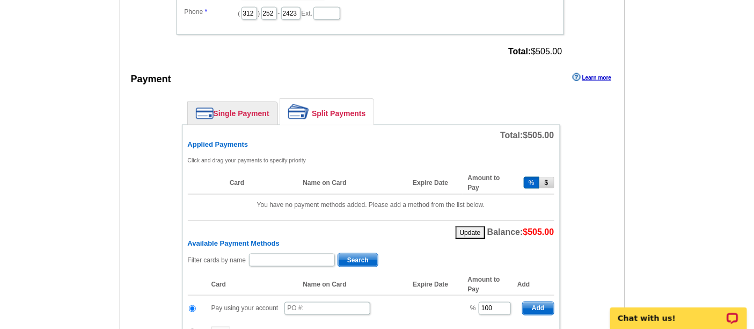
scroll to position [413, 0]
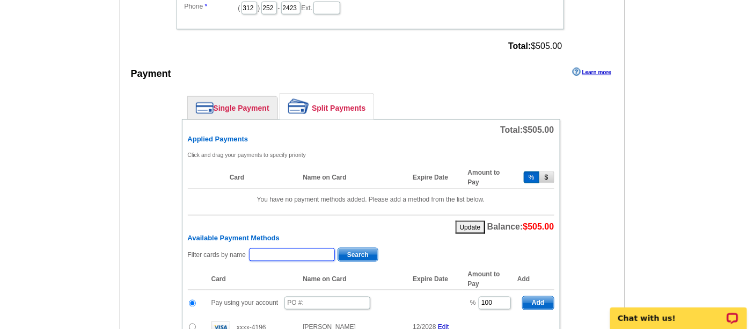
click at [291, 248] on input "text" at bounding box center [292, 254] width 86 height 13
type input "kistle"
click at [351, 248] on span "Search" at bounding box center [358, 254] width 40 height 13
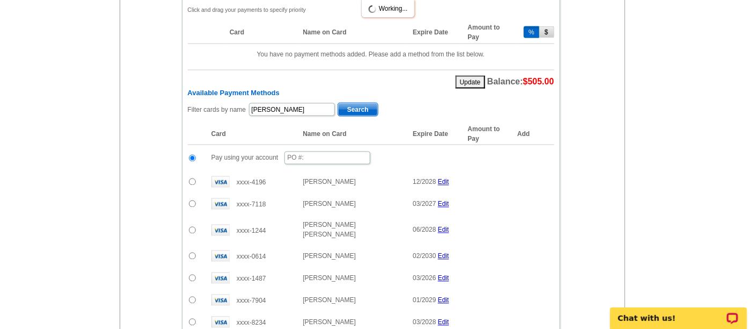
scroll to position [557, 0]
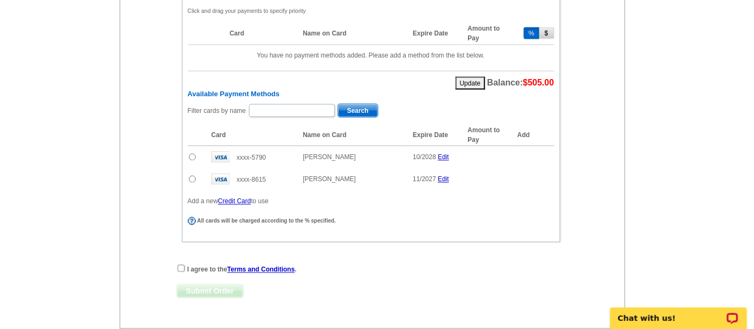
click at [190, 154] on input "radio" at bounding box center [192, 157] width 7 height 7
radio input "true"
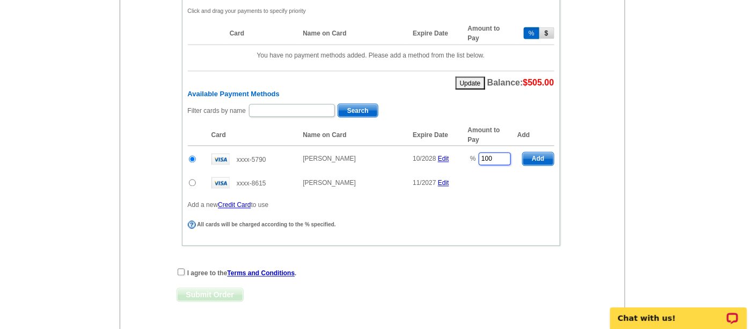
click at [504, 157] on input "100" at bounding box center [495, 159] width 32 height 13
type input "1"
click at [505, 158] on input "50" at bounding box center [495, 159] width 32 height 13
click at [533, 175] on table "Card Name on Card Expire Date Amount to Pay Add xxxx-5790 Debbie Kistle 10/2028…" at bounding box center [371, 159] width 367 height 69
click at [541, 153] on span "Add" at bounding box center [538, 159] width 31 height 13
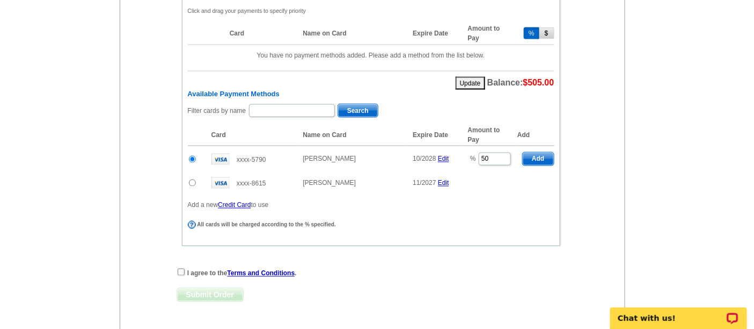
type input "100"
radio input "false"
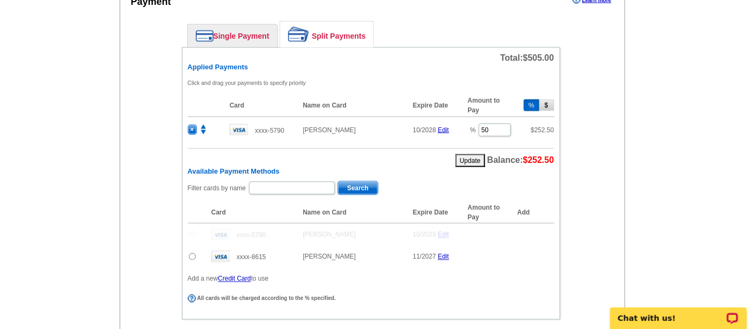
scroll to position [485, 0]
click at [547, 106] on button "$" at bounding box center [547, 106] width 15 height 12
click at [529, 100] on button "%" at bounding box center [532, 106] width 16 height 12
type input "50"
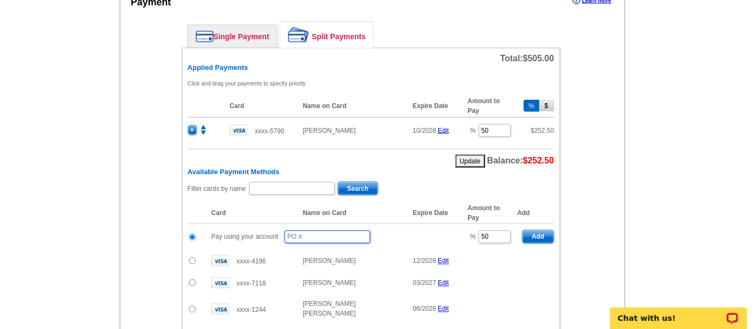
click at [323, 234] on input "text" at bounding box center [328, 236] width 86 height 13
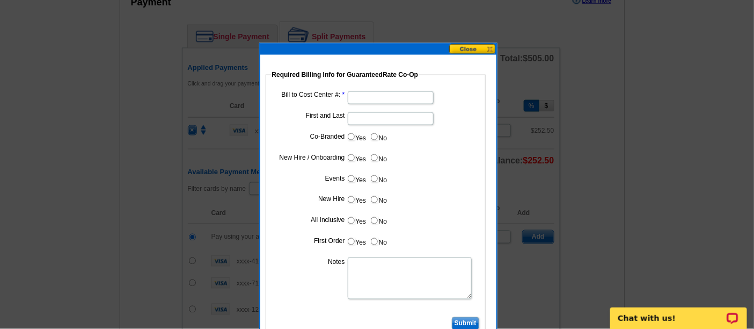
type input "82225_1050_Aa"
click at [350, 94] on input "Bill to Cost Center #:" at bounding box center [391, 97] width 86 height 13
type input "1766"
click at [362, 117] on input "First and Last" at bounding box center [391, 118] width 86 height 13
type input "Joe Moschella"
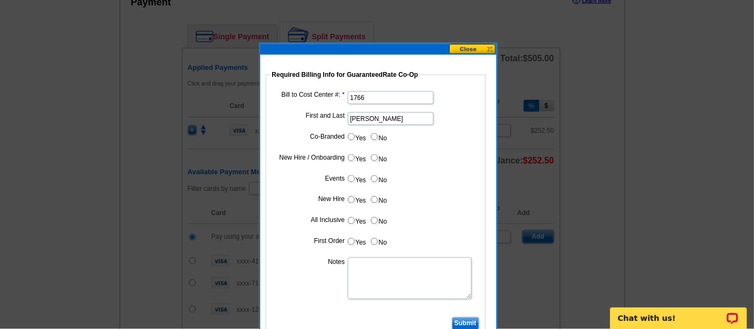
click at [351, 135] on input "Yes" at bounding box center [351, 136] width 7 height 7
radio input "true"
click at [364, 167] on dl "Bill to Cost Center #: 1766 First and Last Joe Moschella Co-Branded Yes No Cost…" at bounding box center [375, 212] width 209 height 246
click at [366, 159] on input "Cost paid by cobrand" at bounding box center [391, 160] width 86 height 13
type input "50"
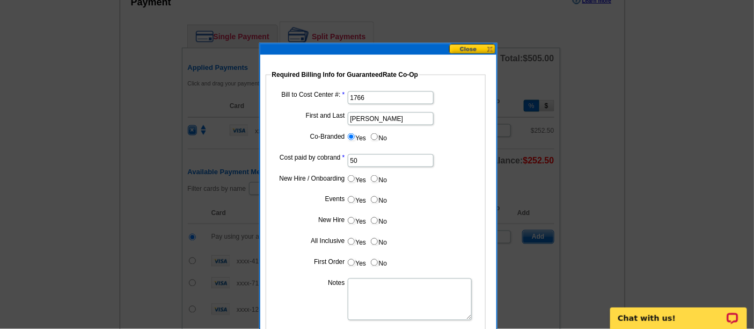
click at [375, 176] on input "No" at bounding box center [374, 178] width 7 height 7
radio input "true"
click at [375, 199] on input "No" at bounding box center [374, 199] width 7 height 7
radio input "true"
click at [373, 221] on input "No" at bounding box center [374, 220] width 7 height 7
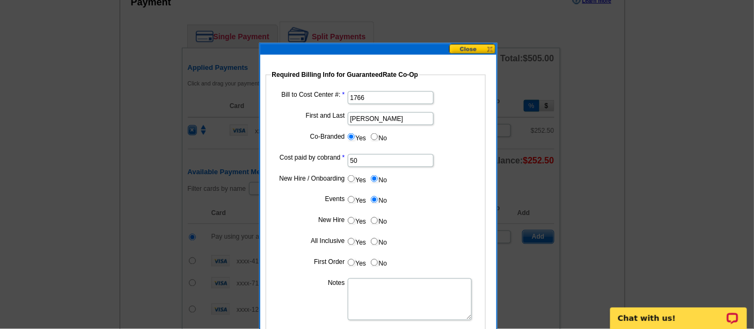
radio input "true"
click at [373, 238] on input "No" at bounding box center [374, 241] width 7 height 7
radio input "true"
click at [373, 260] on input "No" at bounding box center [374, 262] width 7 height 7
radio input "true"
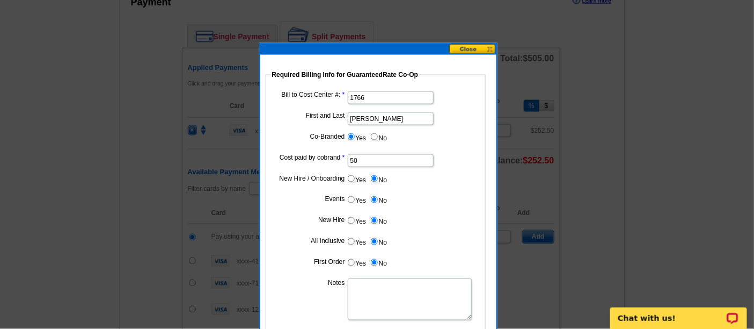
click at [367, 285] on textarea "Notes" at bounding box center [410, 299] width 124 height 42
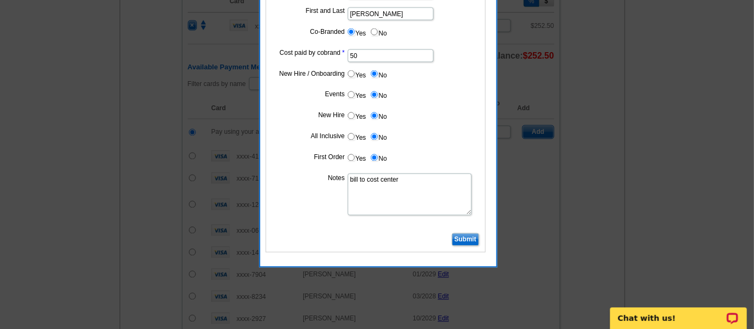
scroll to position [591, 0]
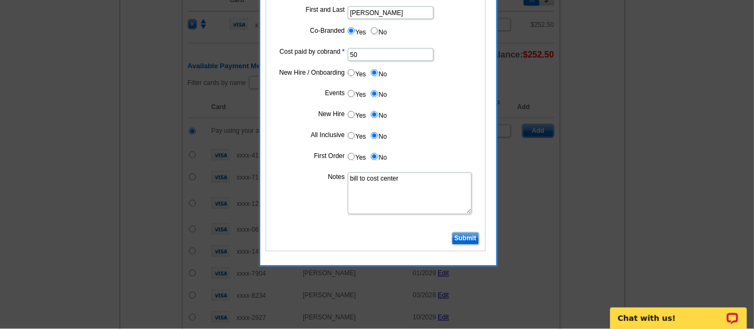
type textarea "bill to cost center"
click at [460, 232] on input "Submit" at bounding box center [465, 238] width 27 height 13
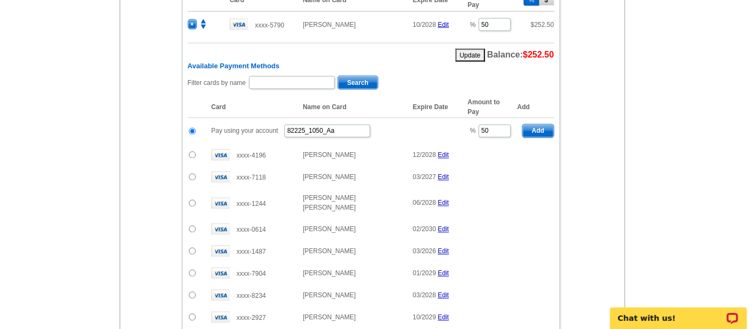
click at [532, 125] on span "Add" at bounding box center [538, 131] width 31 height 13
radio input "false"
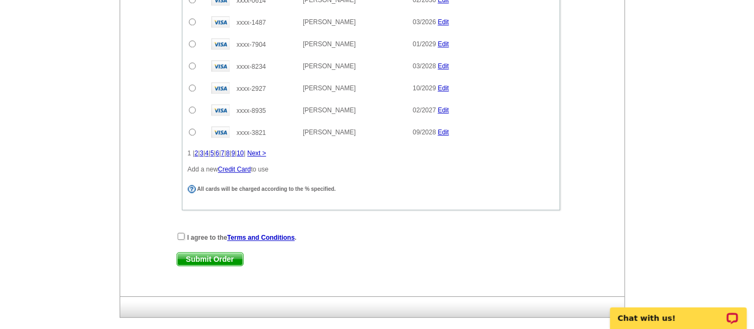
scroll to position [852, 0]
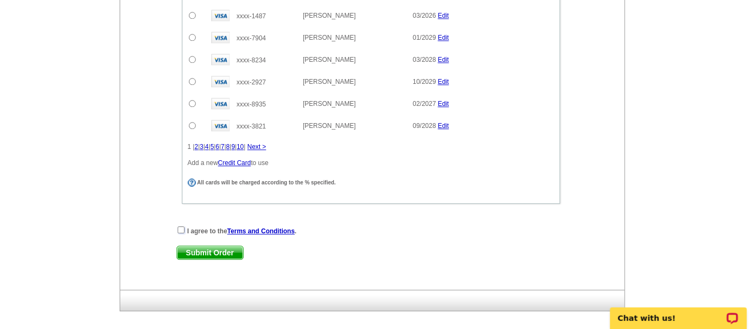
click at [179, 226] on input "checkbox" at bounding box center [181, 229] width 7 height 7
checkbox input "true"
click at [194, 246] on span "Submit Order" at bounding box center [210, 252] width 66 height 13
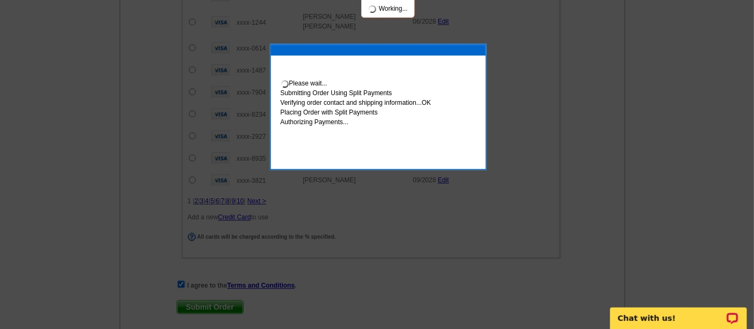
scroll to position [906, 0]
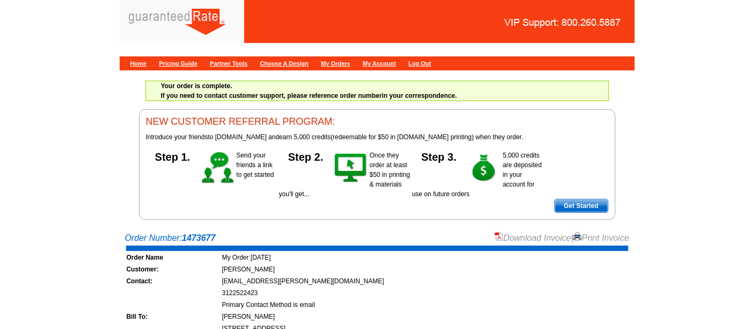
click at [543, 236] on link "Download Invoice" at bounding box center [533, 237] width 76 height 9
